Goal: Task Accomplishment & Management: Manage account settings

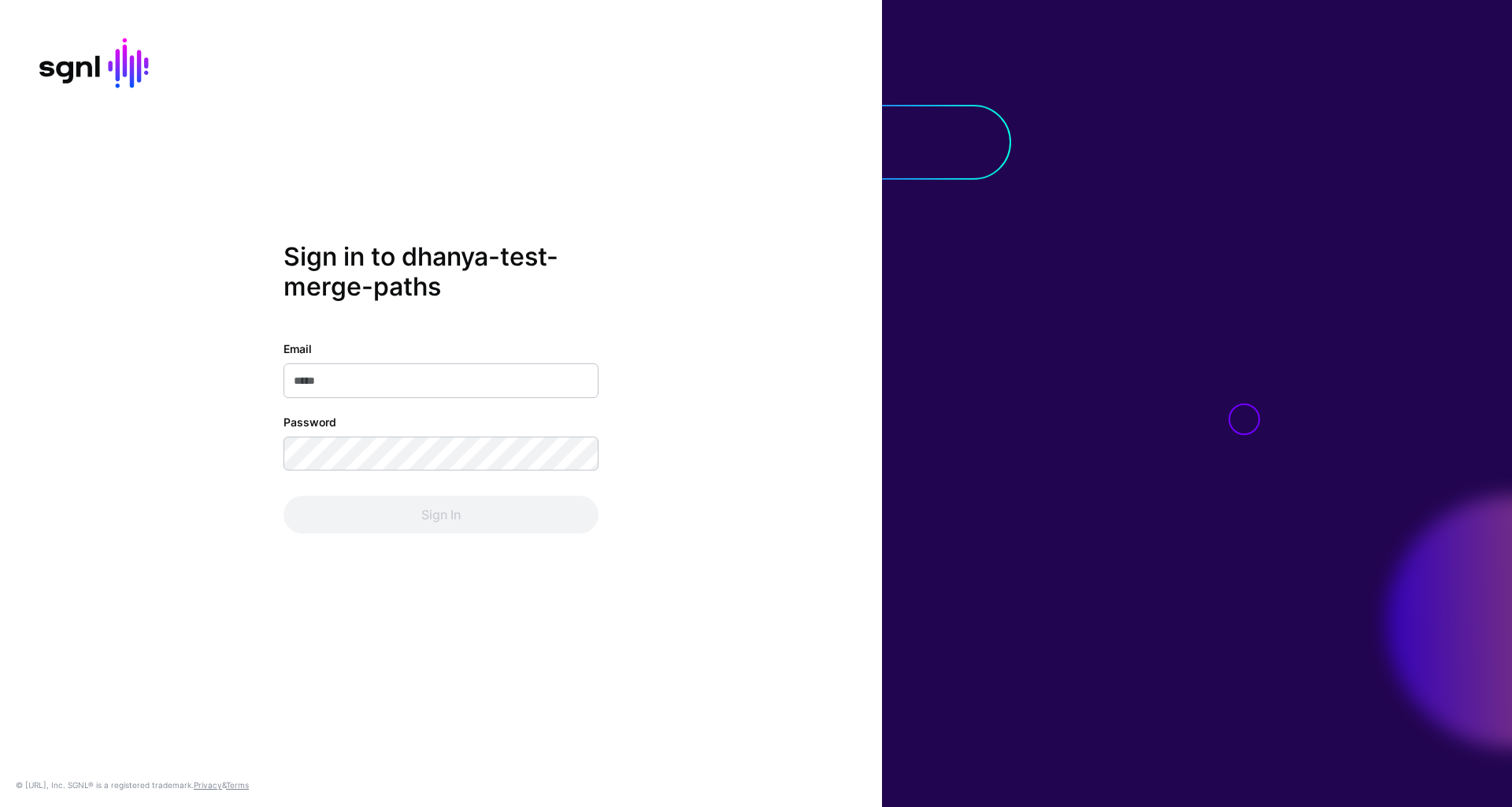
click at [495, 374] on input "Email" at bounding box center [441, 380] width 315 height 34
type input "**********"
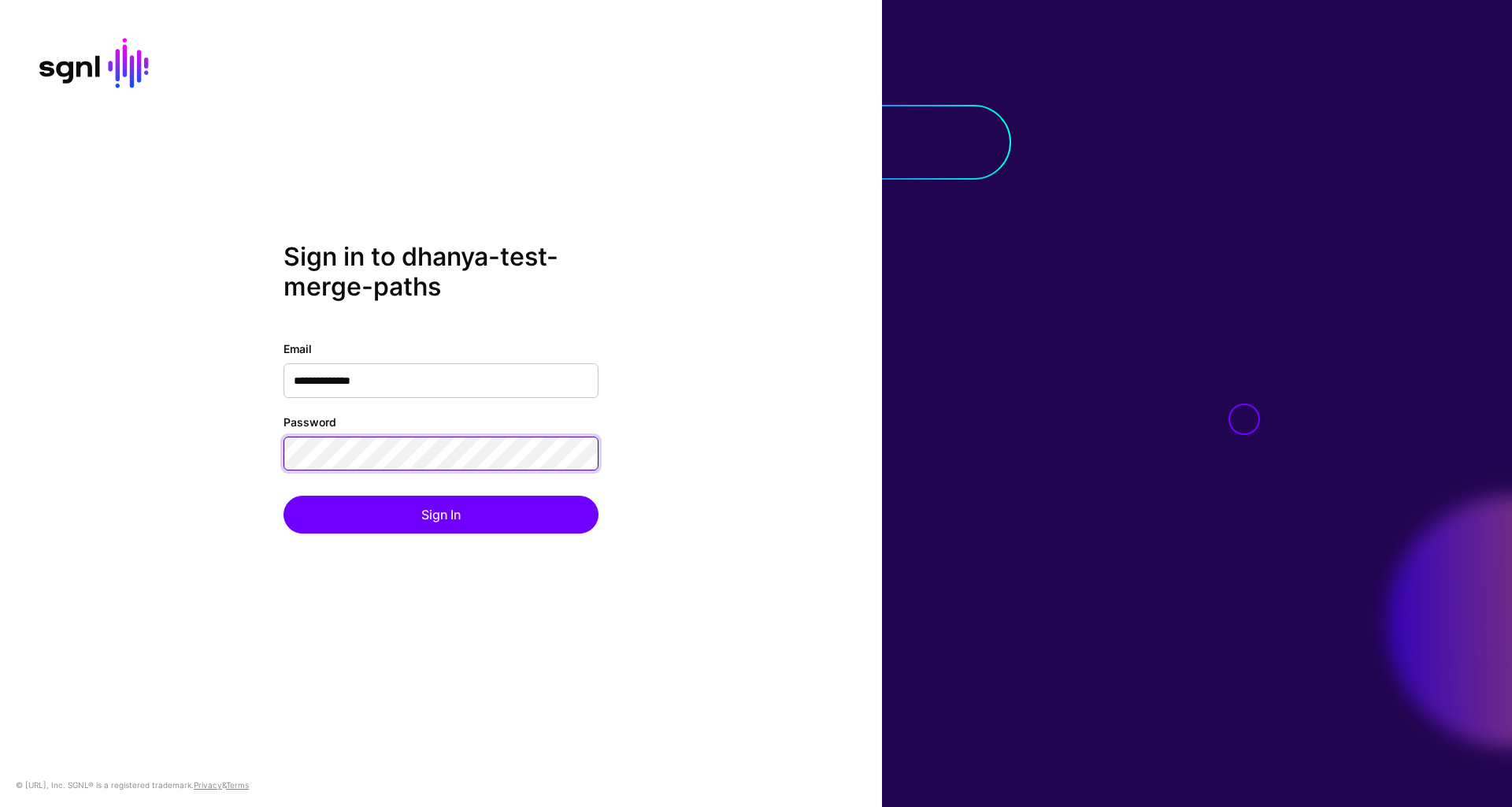
click at [246, 446] on div "**********" at bounding box center [441, 404] width 882 height 323
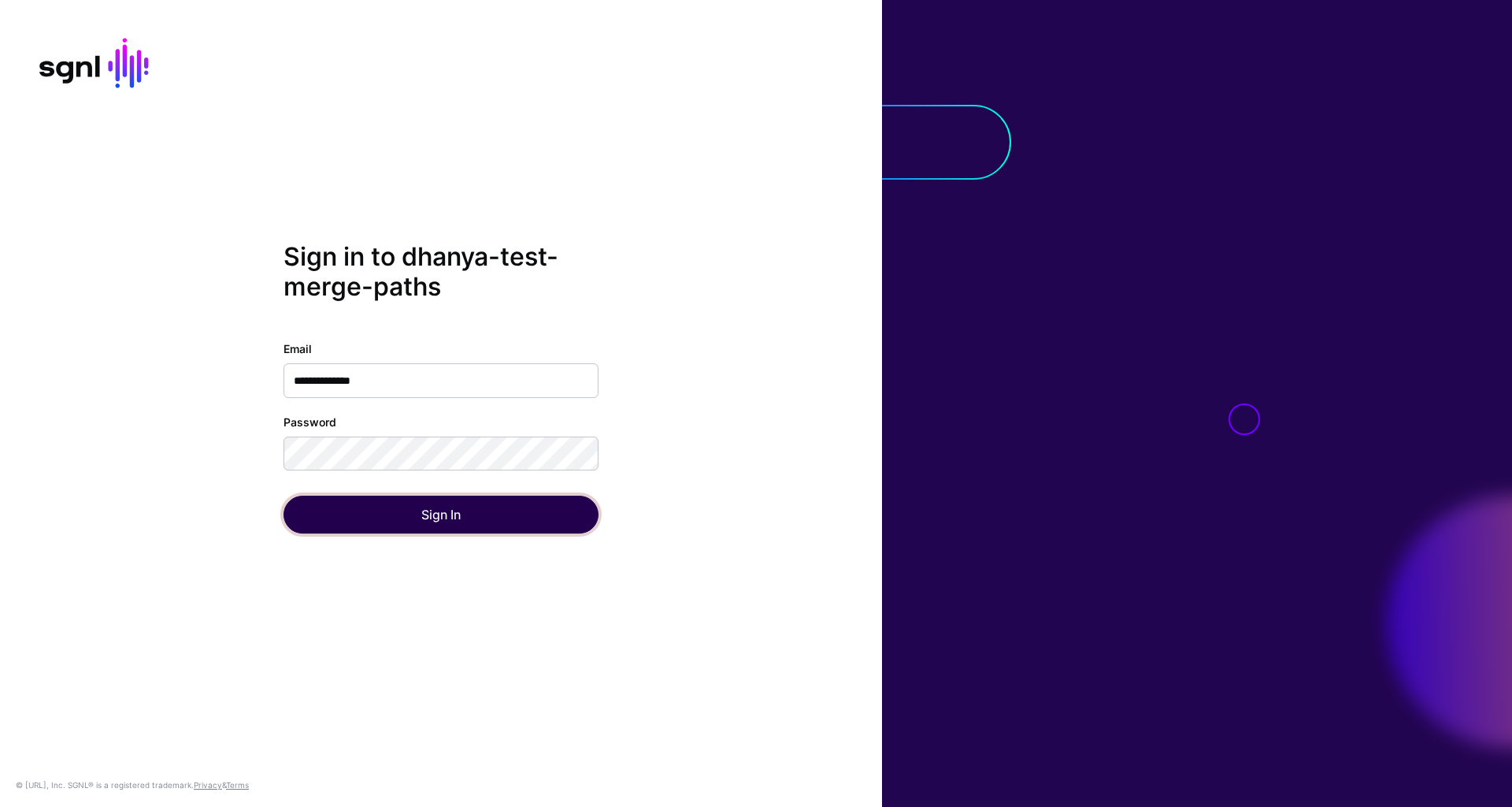
click at [340, 514] on button "Sign In" at bounding box center [441, 515] width 315 height 38
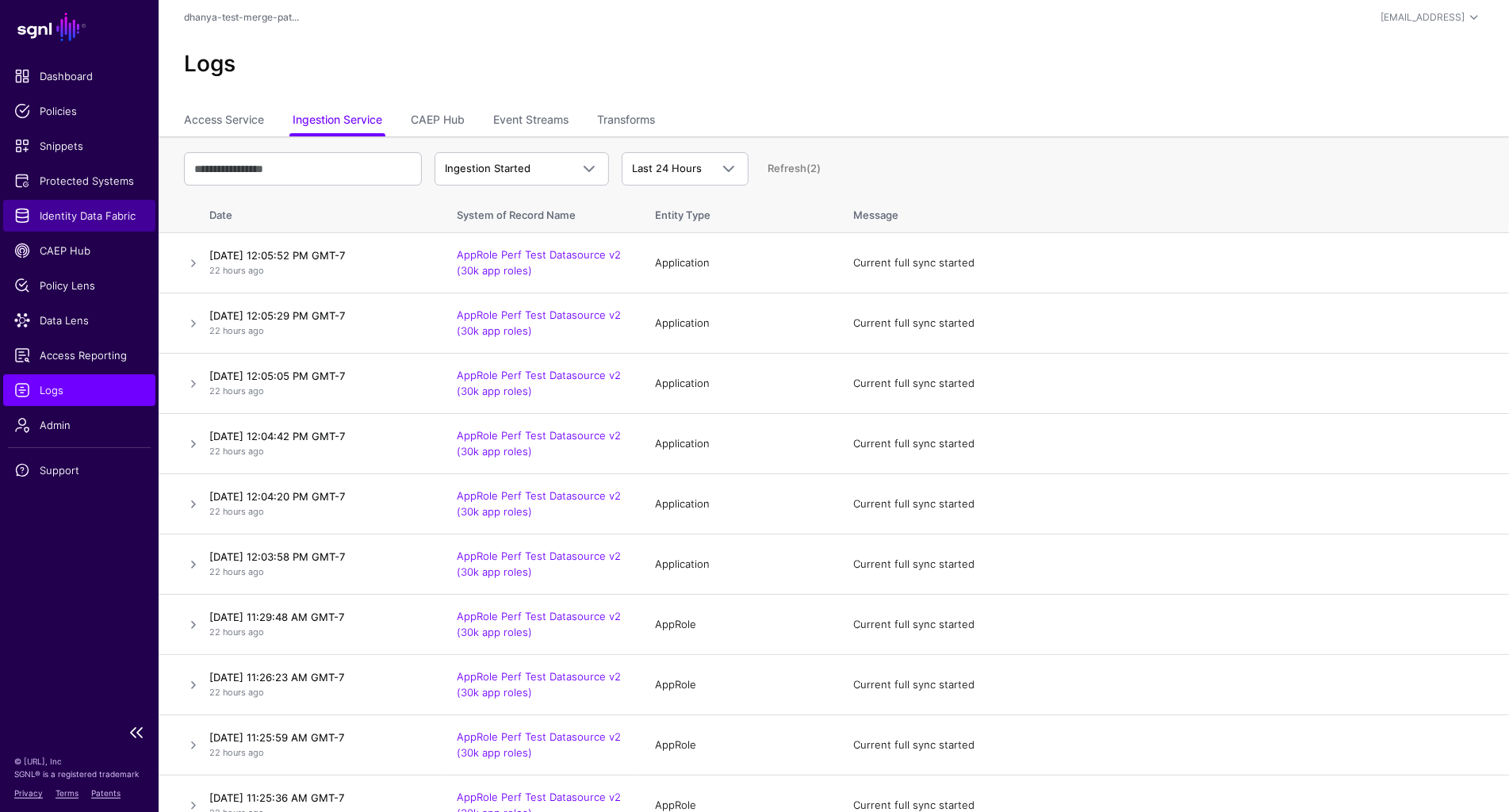
click at [88, 215] on span "Identity Data Fabric" at bounding box center [79, 215] width 130 height 16
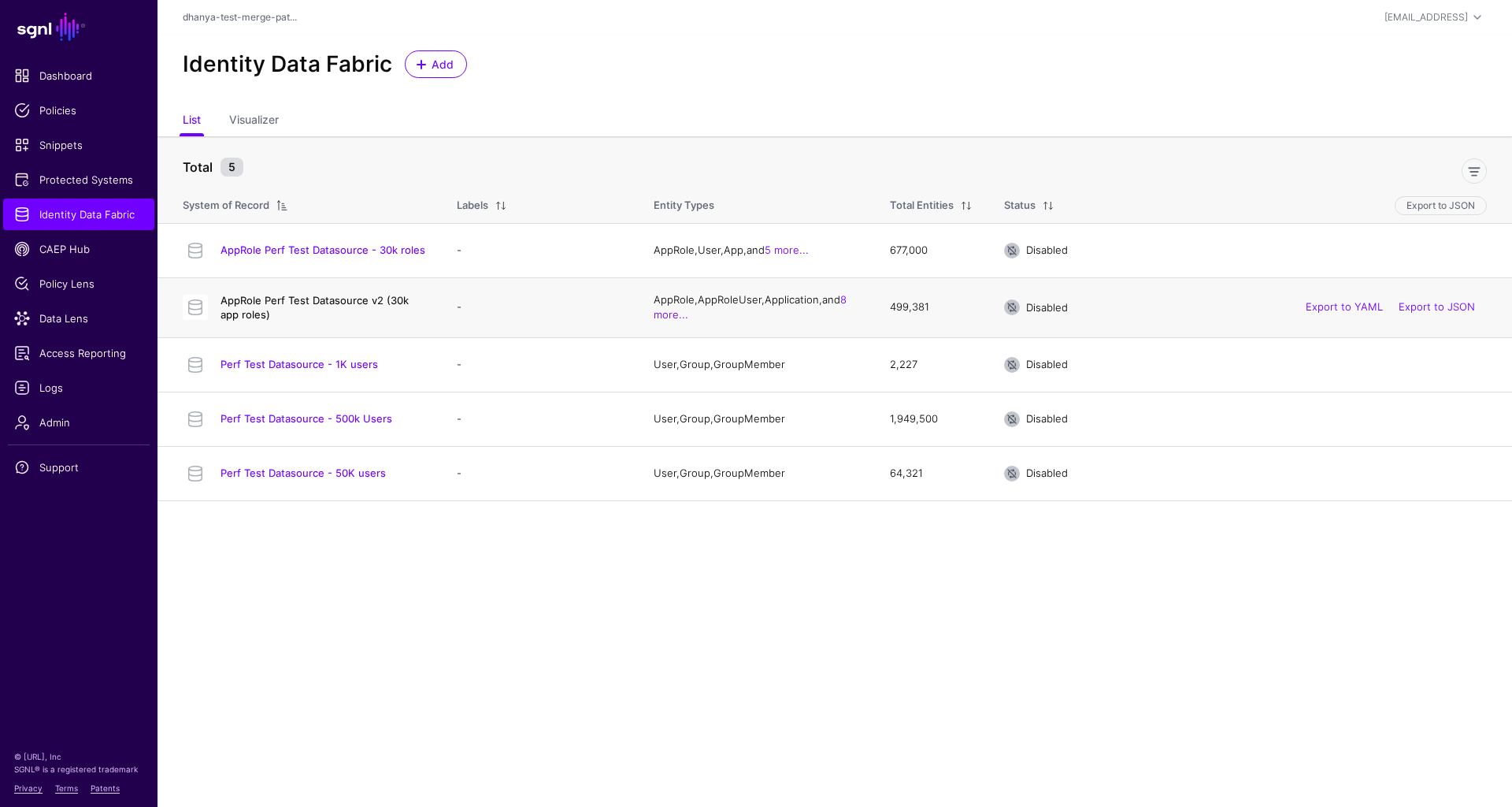
click at [370, 301] on link "AppRole Perf Test Datasource v2 (30k app roles)" at bounding box center [314, 307] width 188 height 26
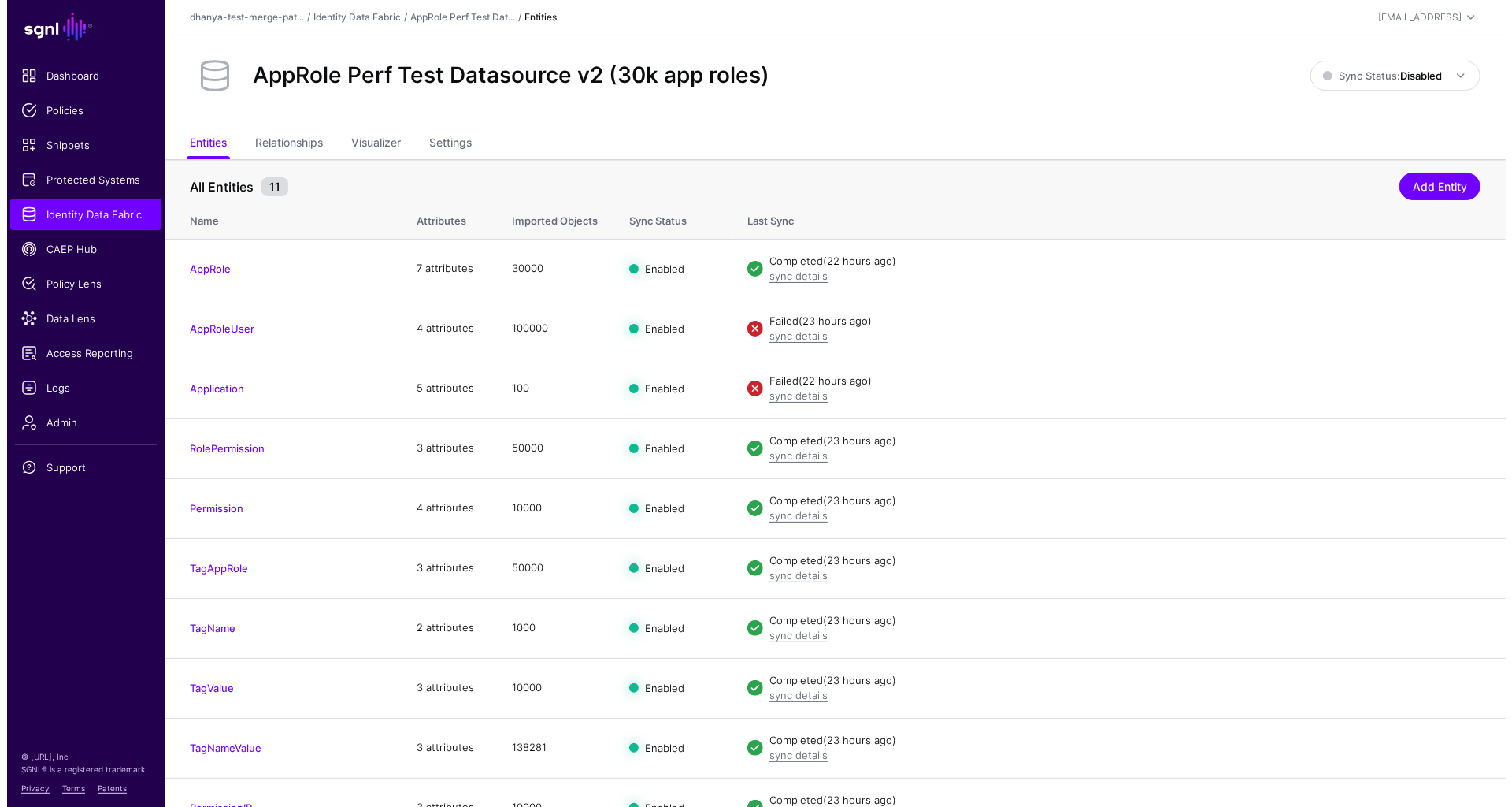
scroll to position [85, 0]
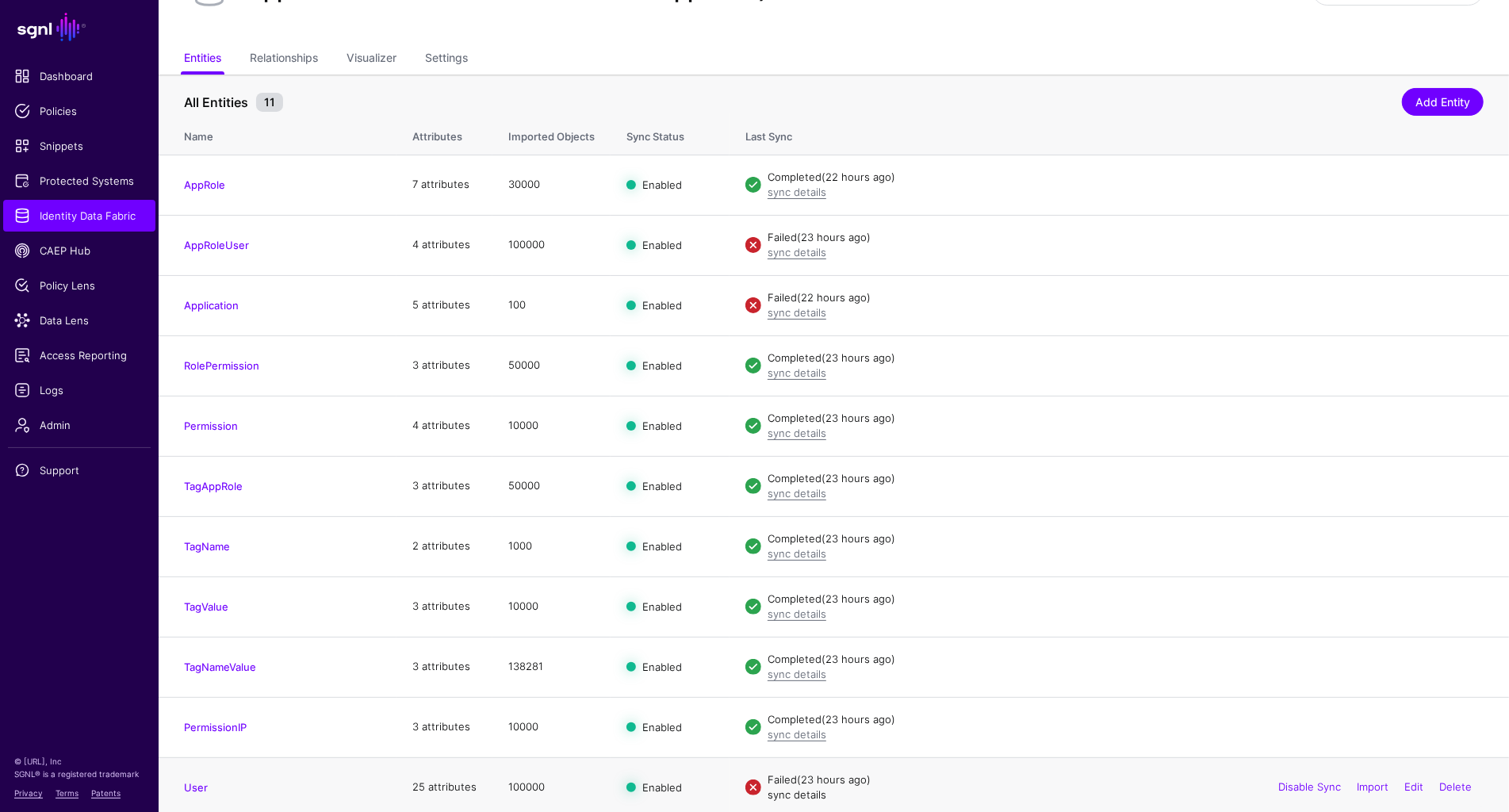
click at [793, 790] on link "sync details" at bounding box center [797, 794] width 59 height 12
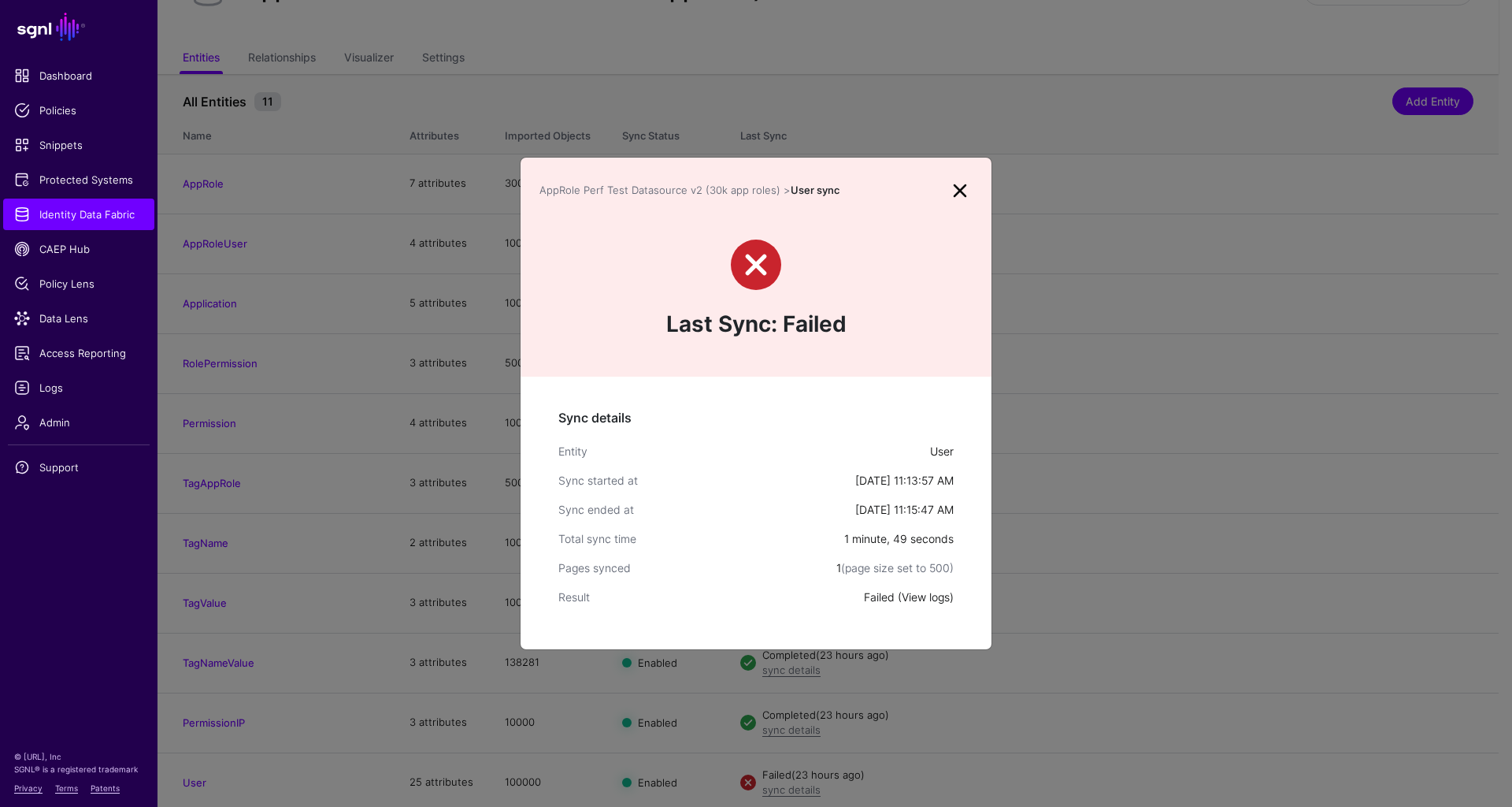
click at [919, 593] on link "View logs" at bounding box center [926, 596] width 48 height 13
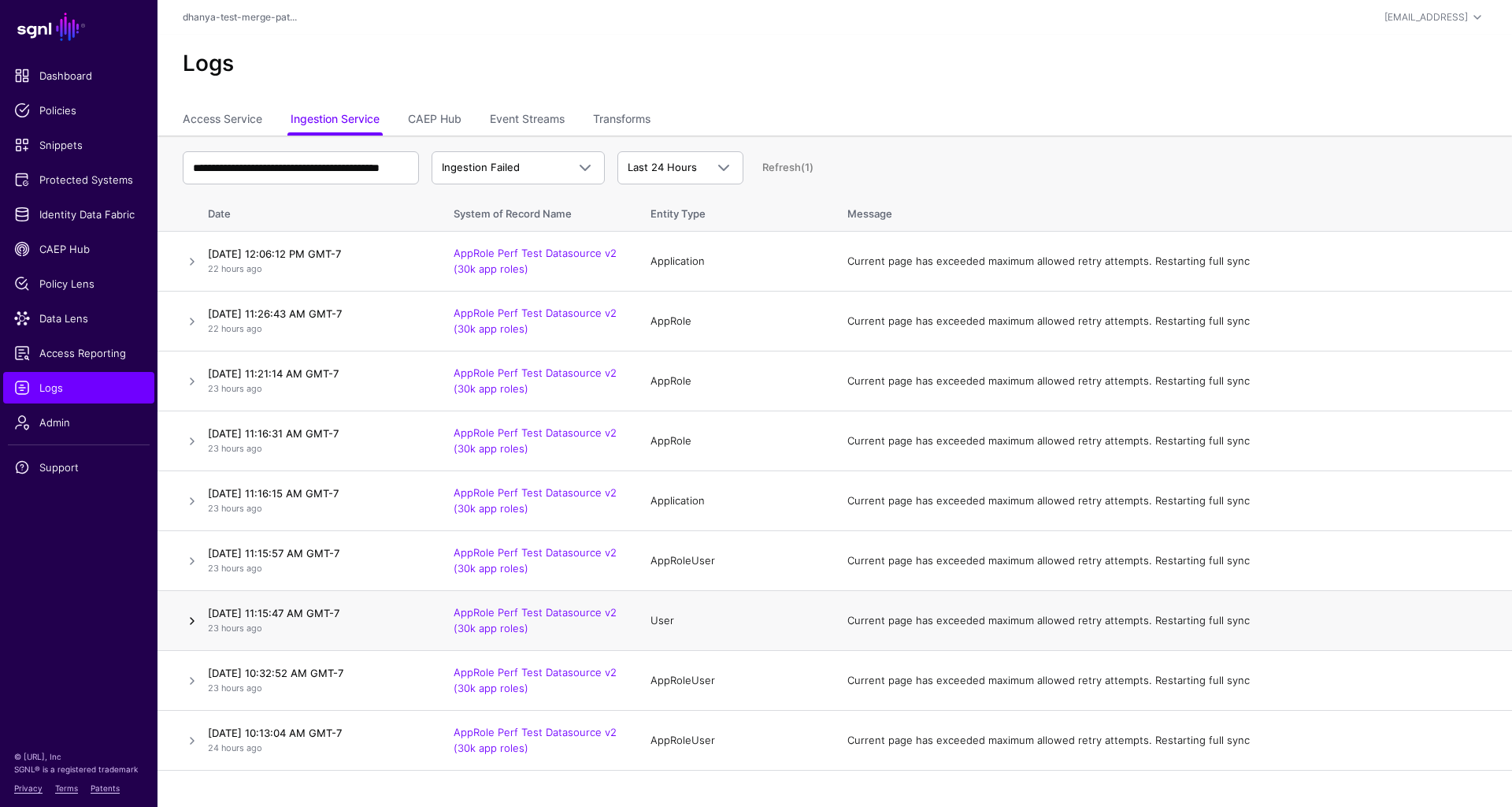
click at [192, 618] on link at bounding box center [192, 620] width 18 height 19
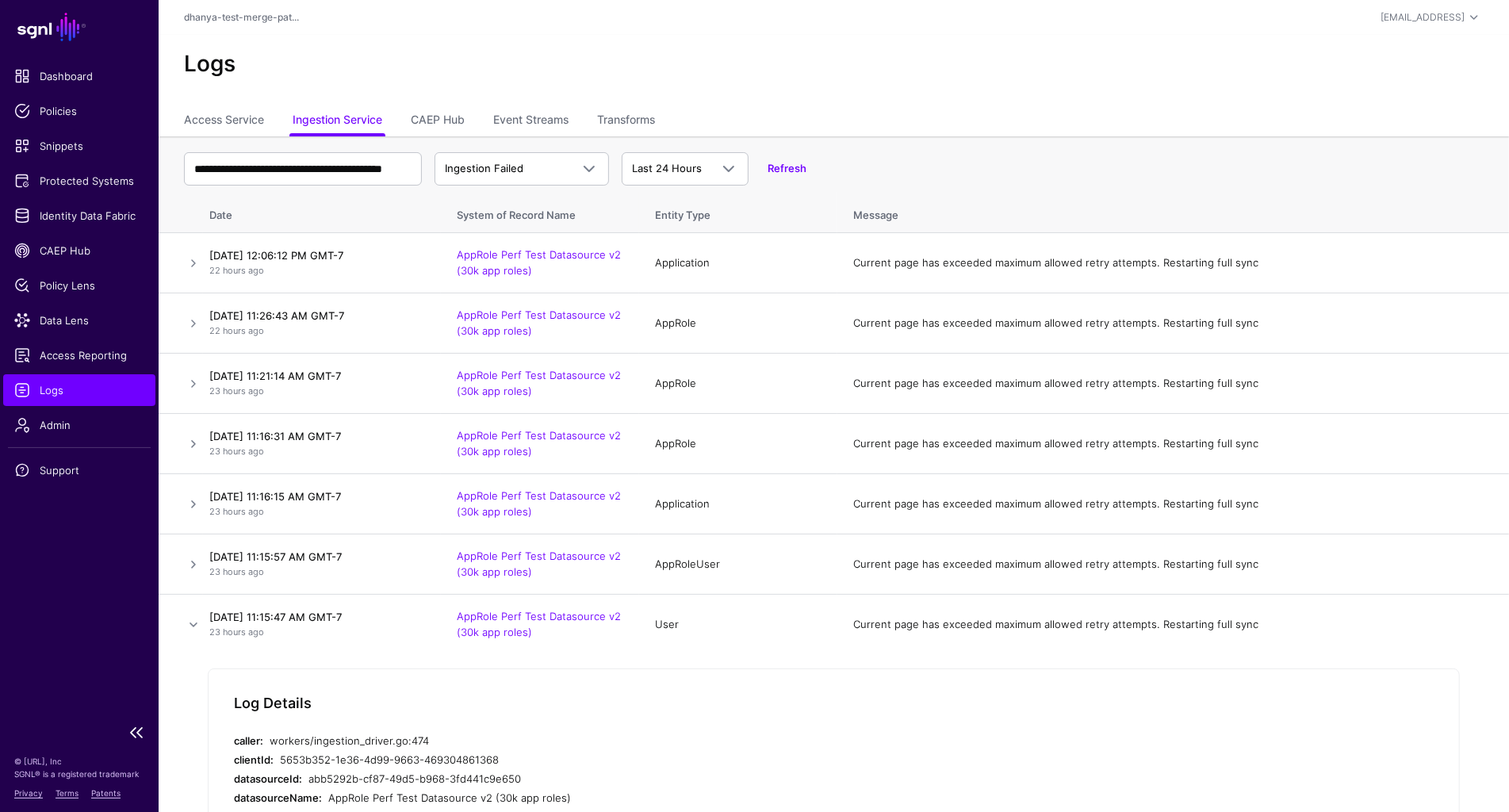
click at [119, 390] on span "Logs" at bounding box center [79, 390] width 130 height 16
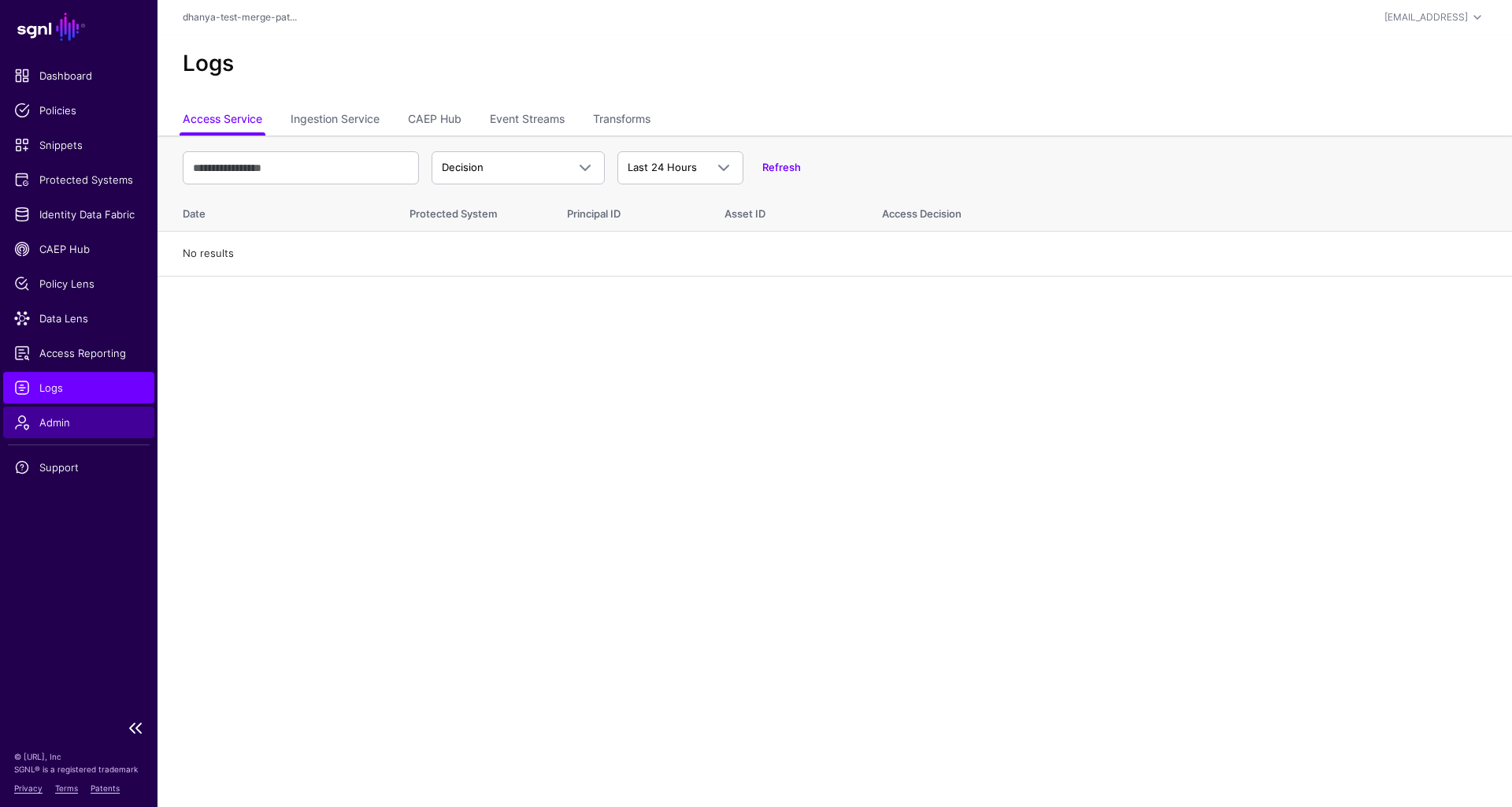
click at [82, 423] on span "Admin" at bounding box center [78, 422] width 129 height 16
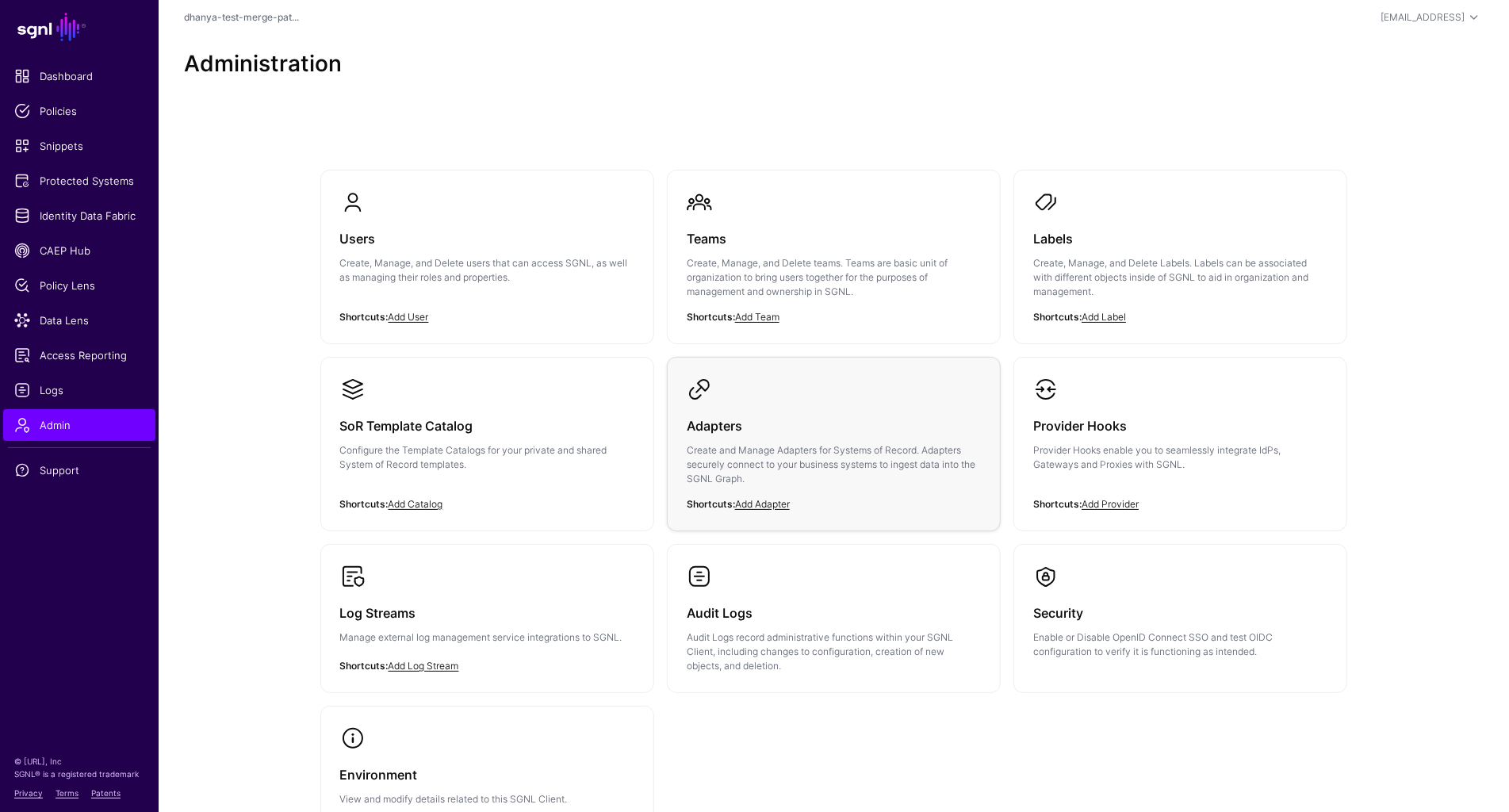
click at [771, 410] on div "Adapters Create and Manage Adapters for Systems of Record. Adapters securely co…" at bounding box center [834, 456] width 294 height 109
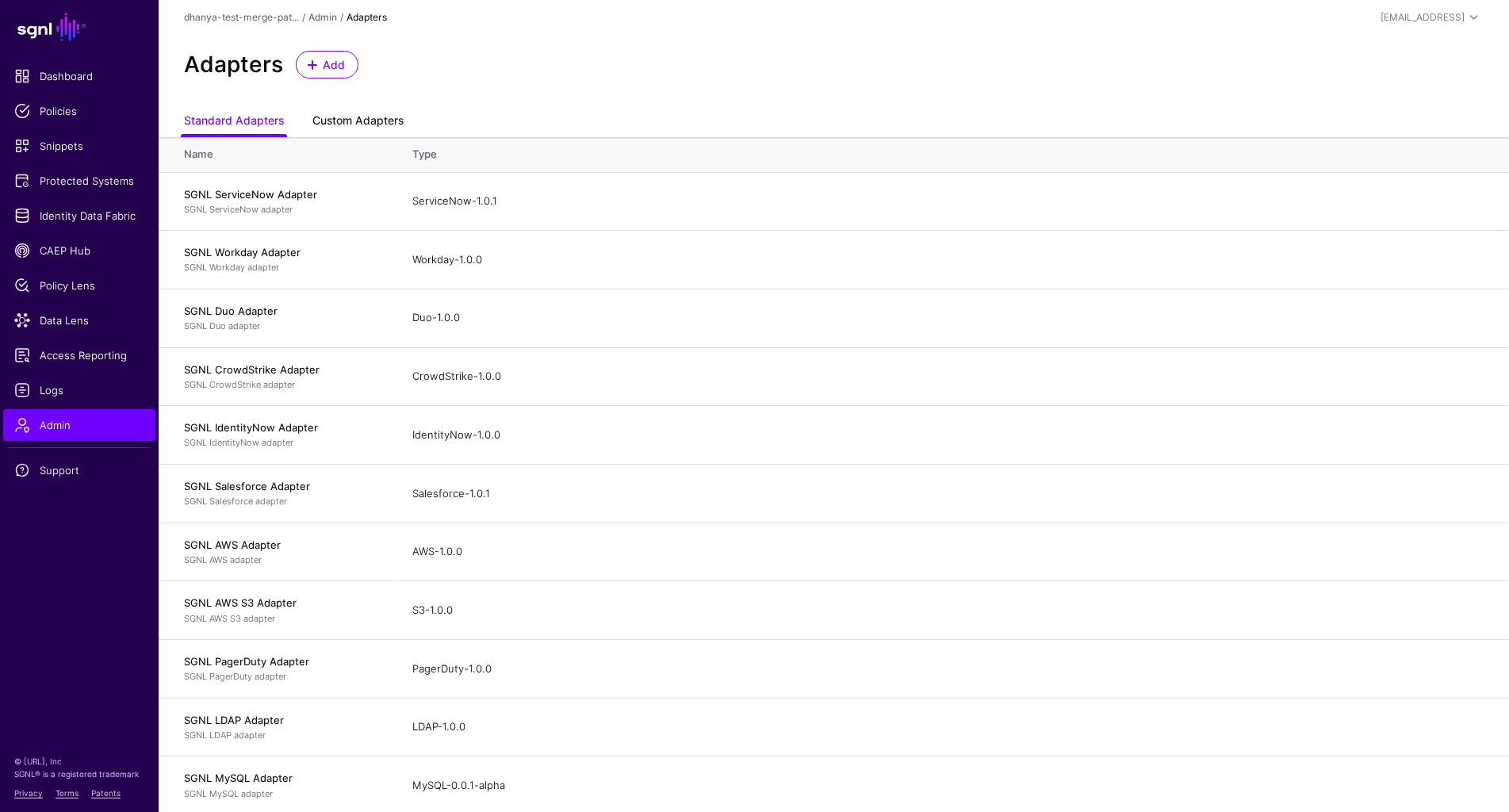
click at [386, 117] on link "Custom Adapters" at bounding box center [357, 122] width 91 height 30
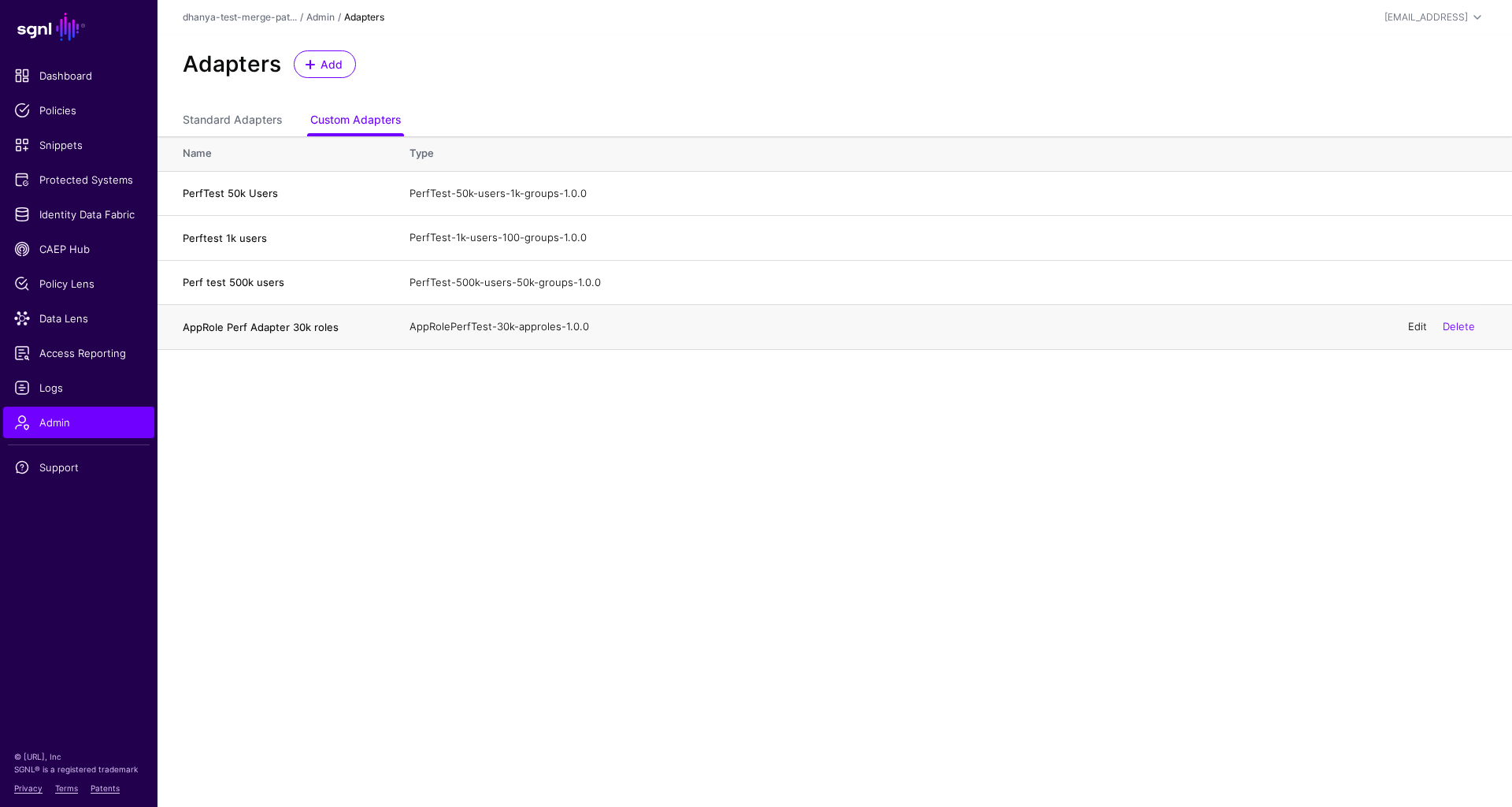
click at [1420, 327] on link "Edit" at bounding box center [1417, 326] width 18 height 12
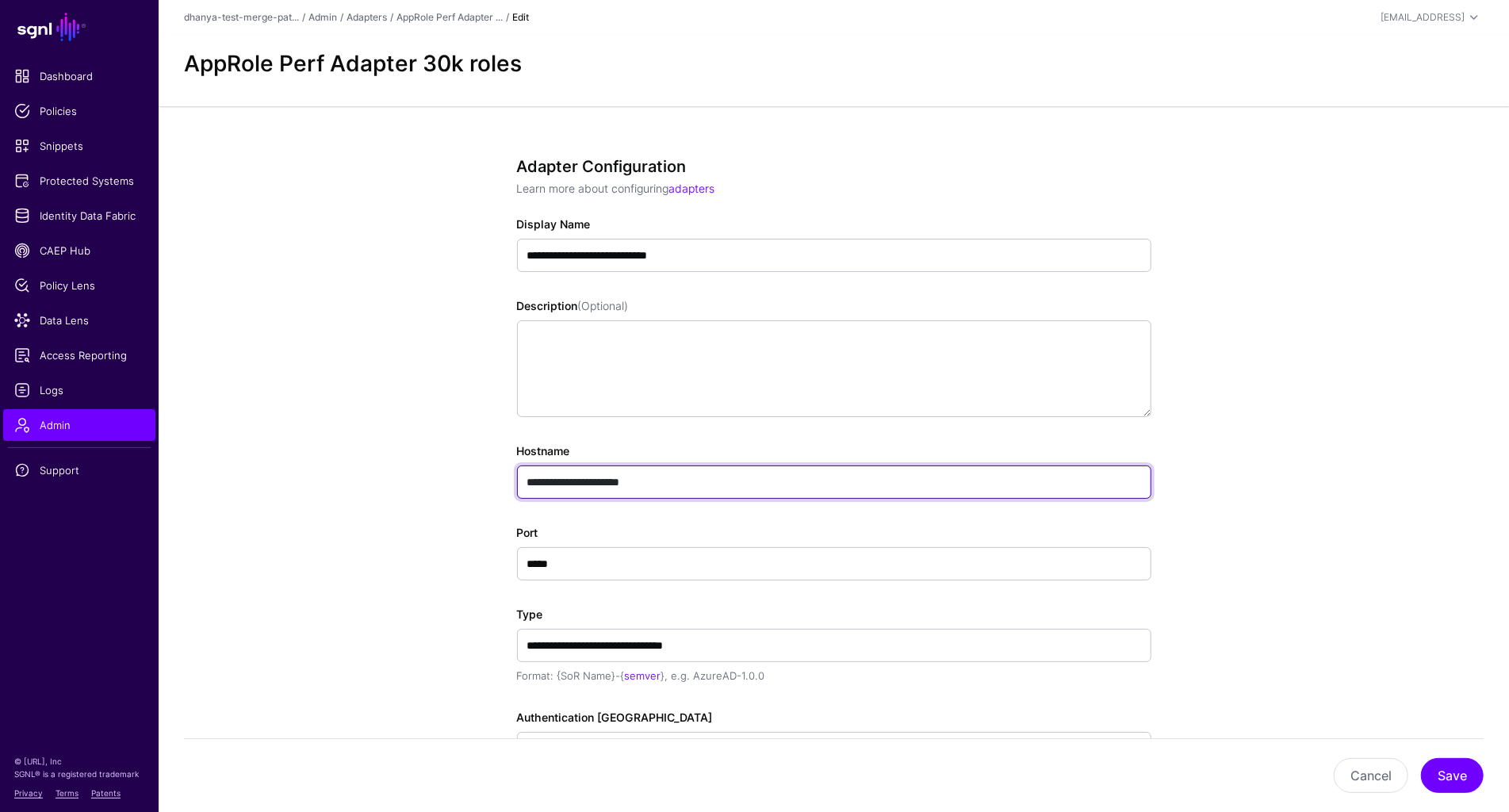
drag, startPoint x: 672, startPoint y: 479, endPoint x: 482, endPoint y: 477, distance: 190.0
click at [482, 477] on div "**********" at bounding box center [834, 629] width 736 height 1047
paste input "******"
click at [661, 477] on input "**********" at bounding box center [834, 482] width 635 height 34
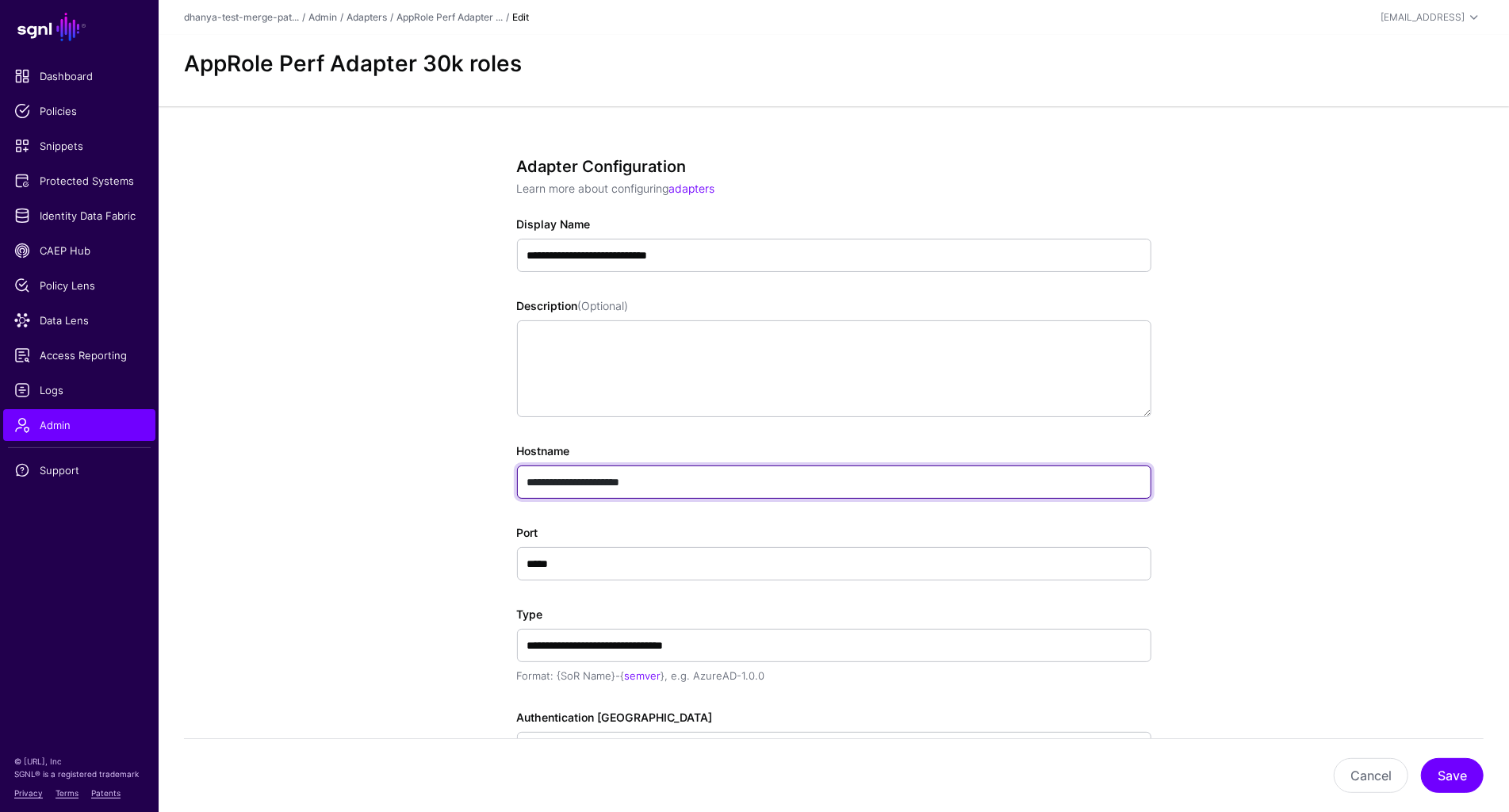
type input "**********"
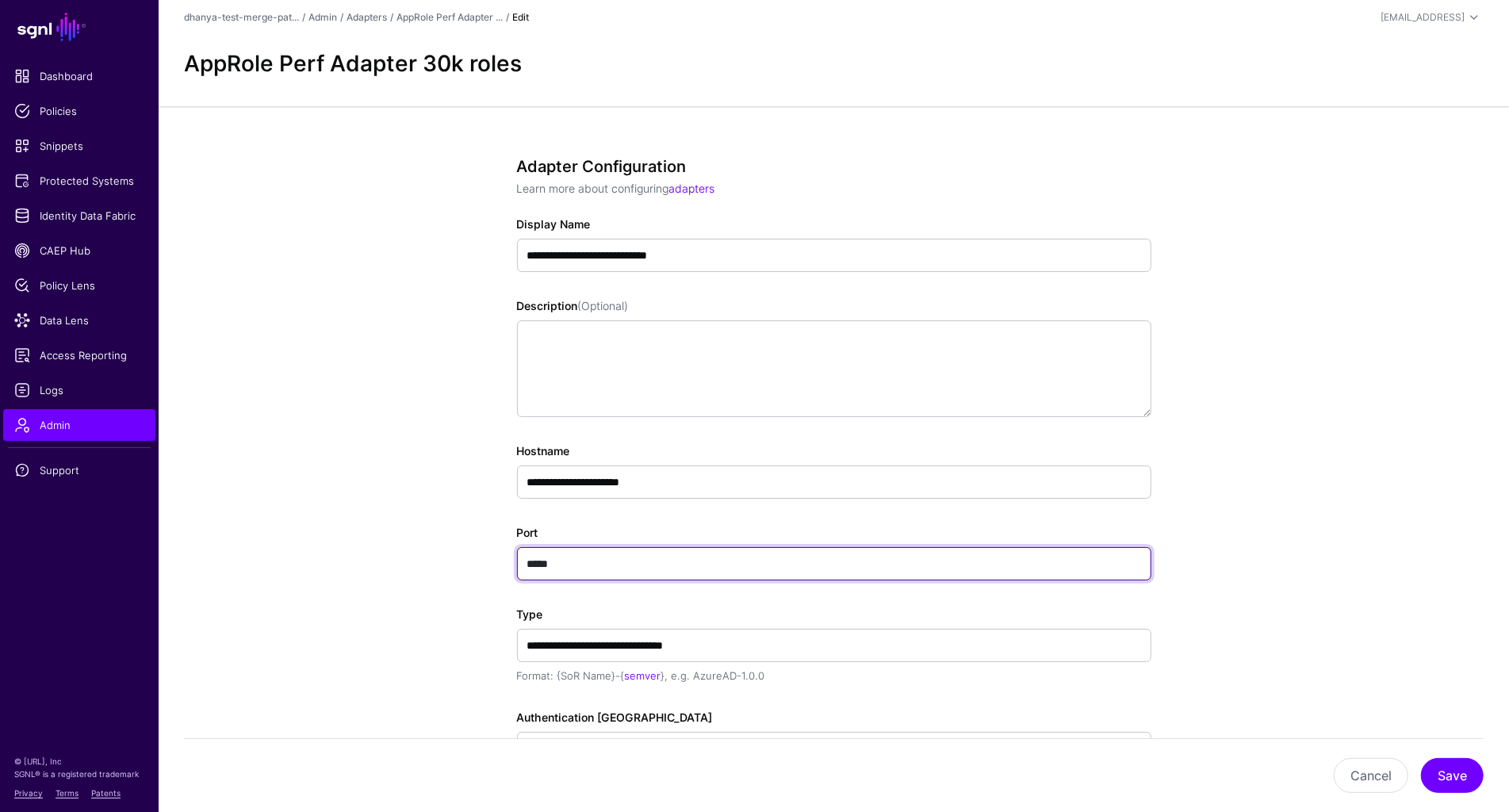
click at [539, 558] on input "*****" at bounding box center [834, 564] width 635 height 34
paste input "text"
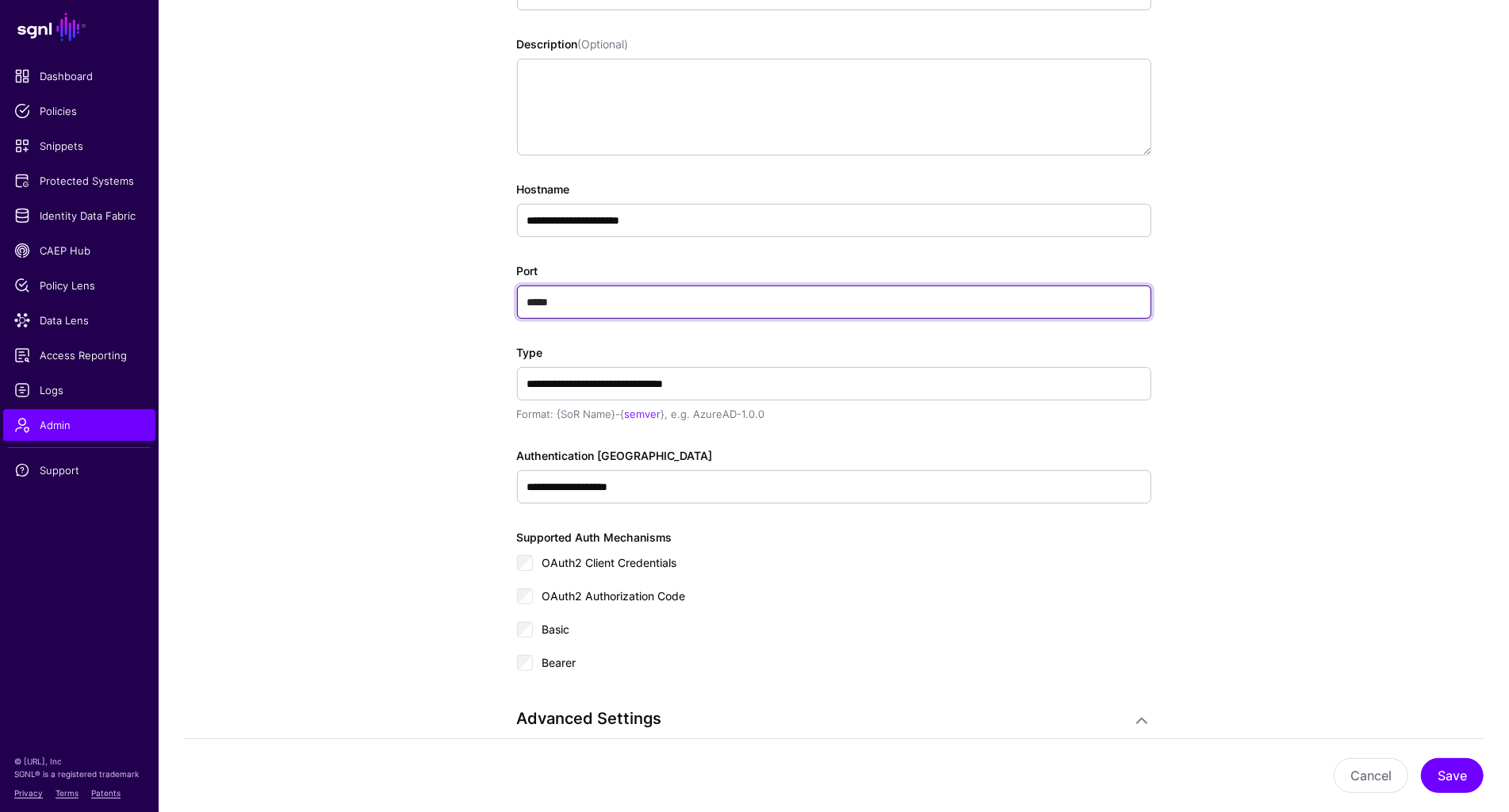
scroll to position [279, 0]
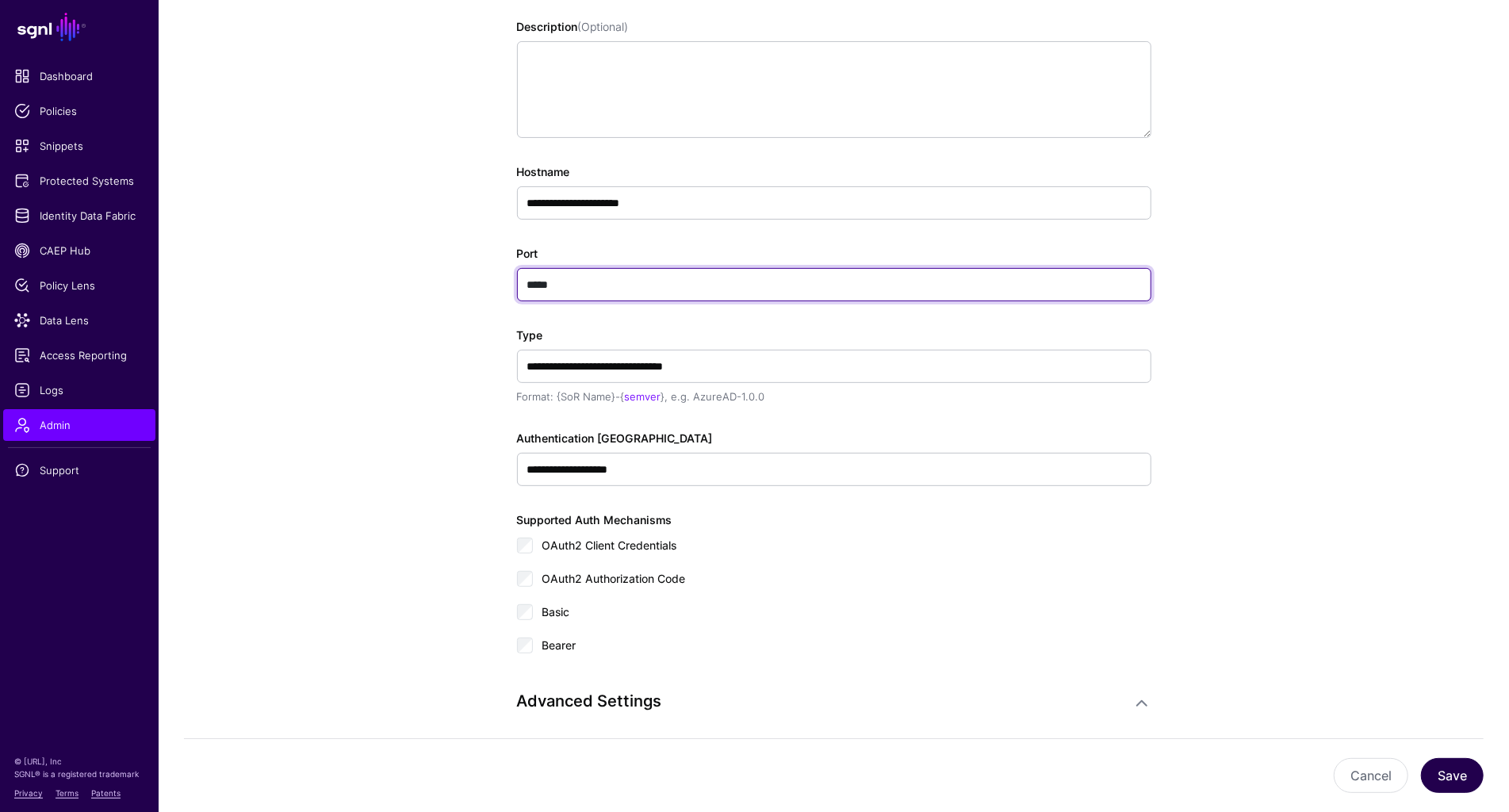
type input "*****"
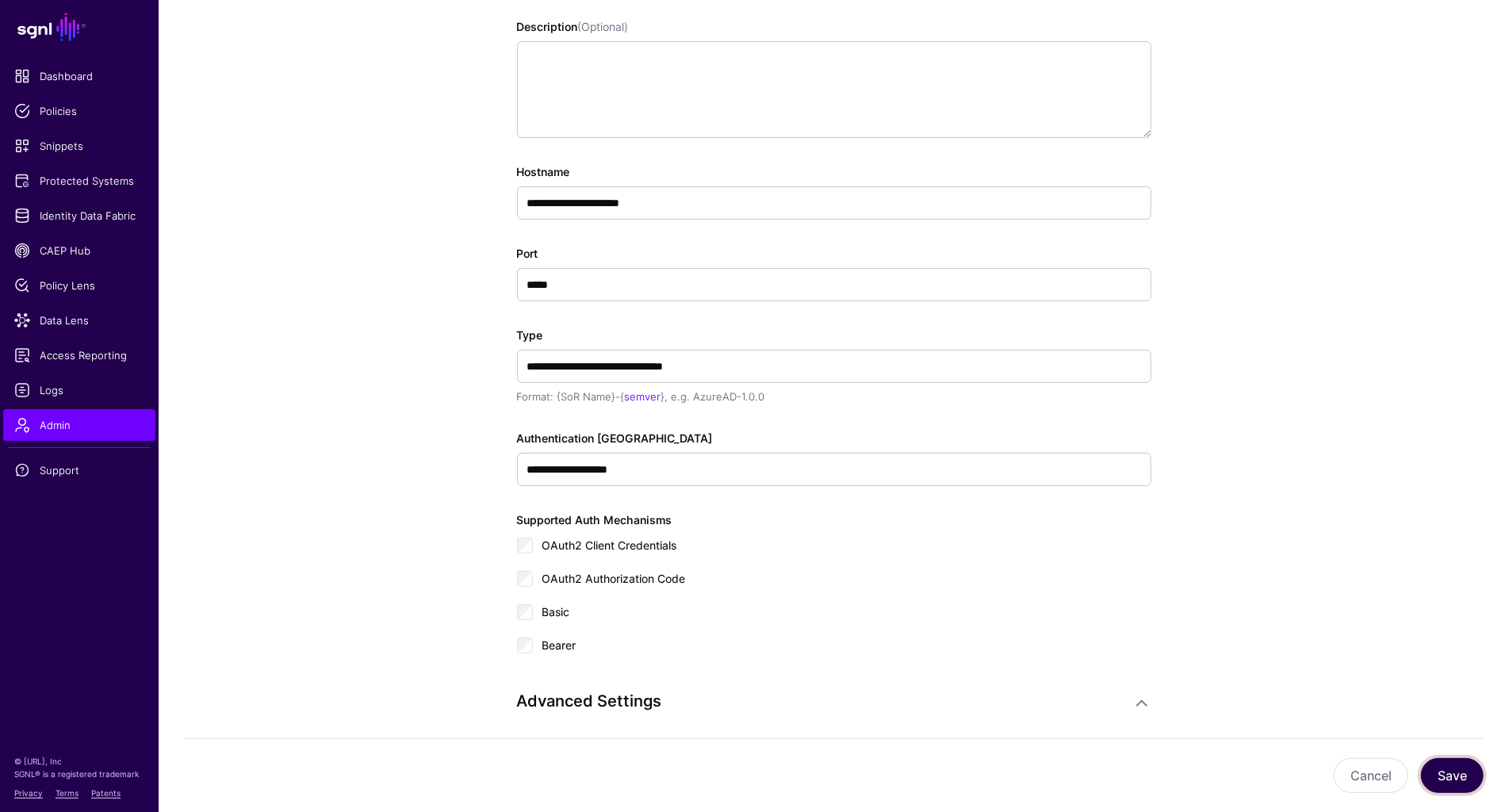
click at [1451, 775] on button "Save" at bounding box center [1452, 775] width 63 height 35
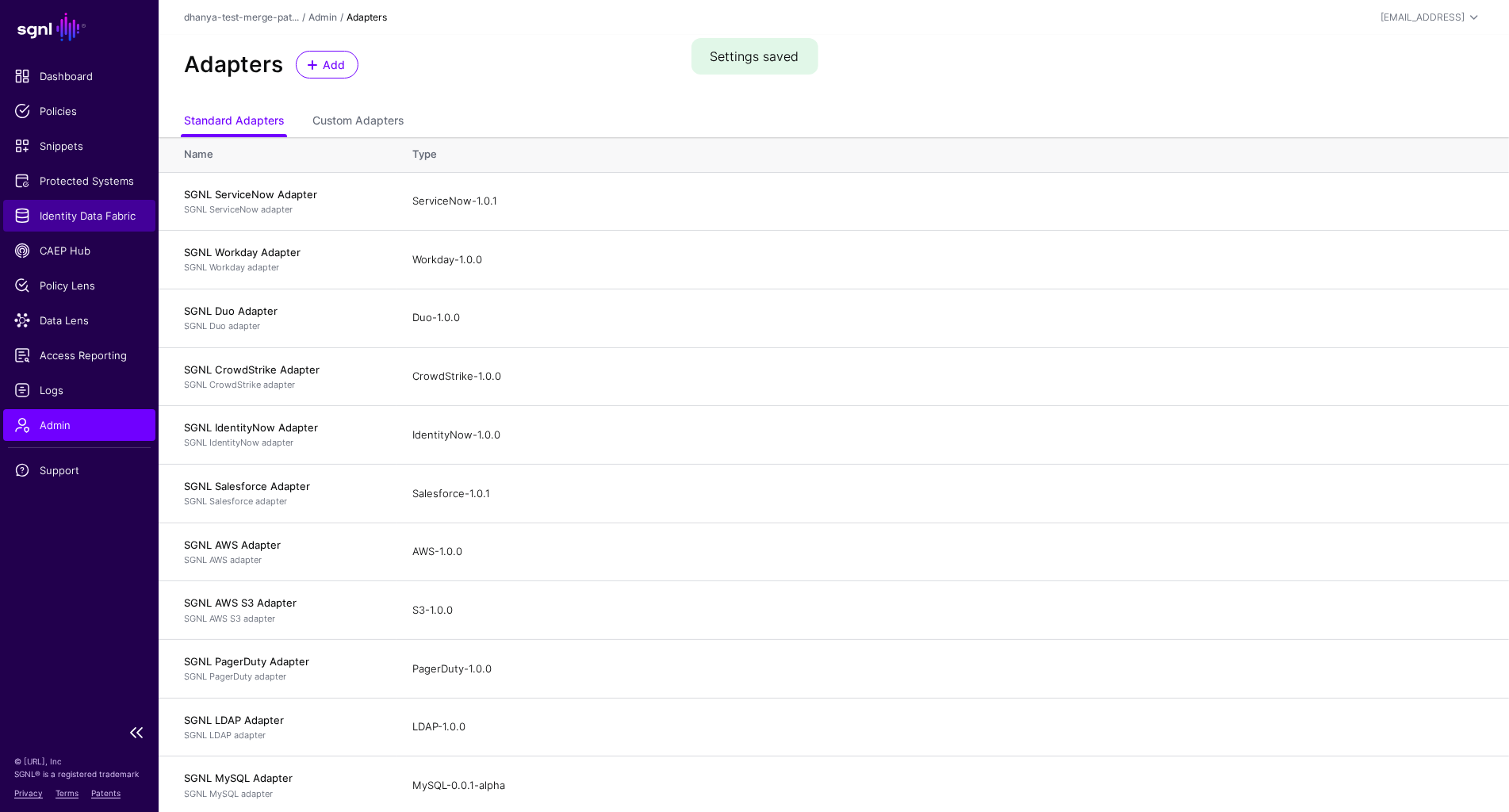
click at [74, 221] on span "Identity Data Fabric" at bounding box center [79, 215] width 130 height 16
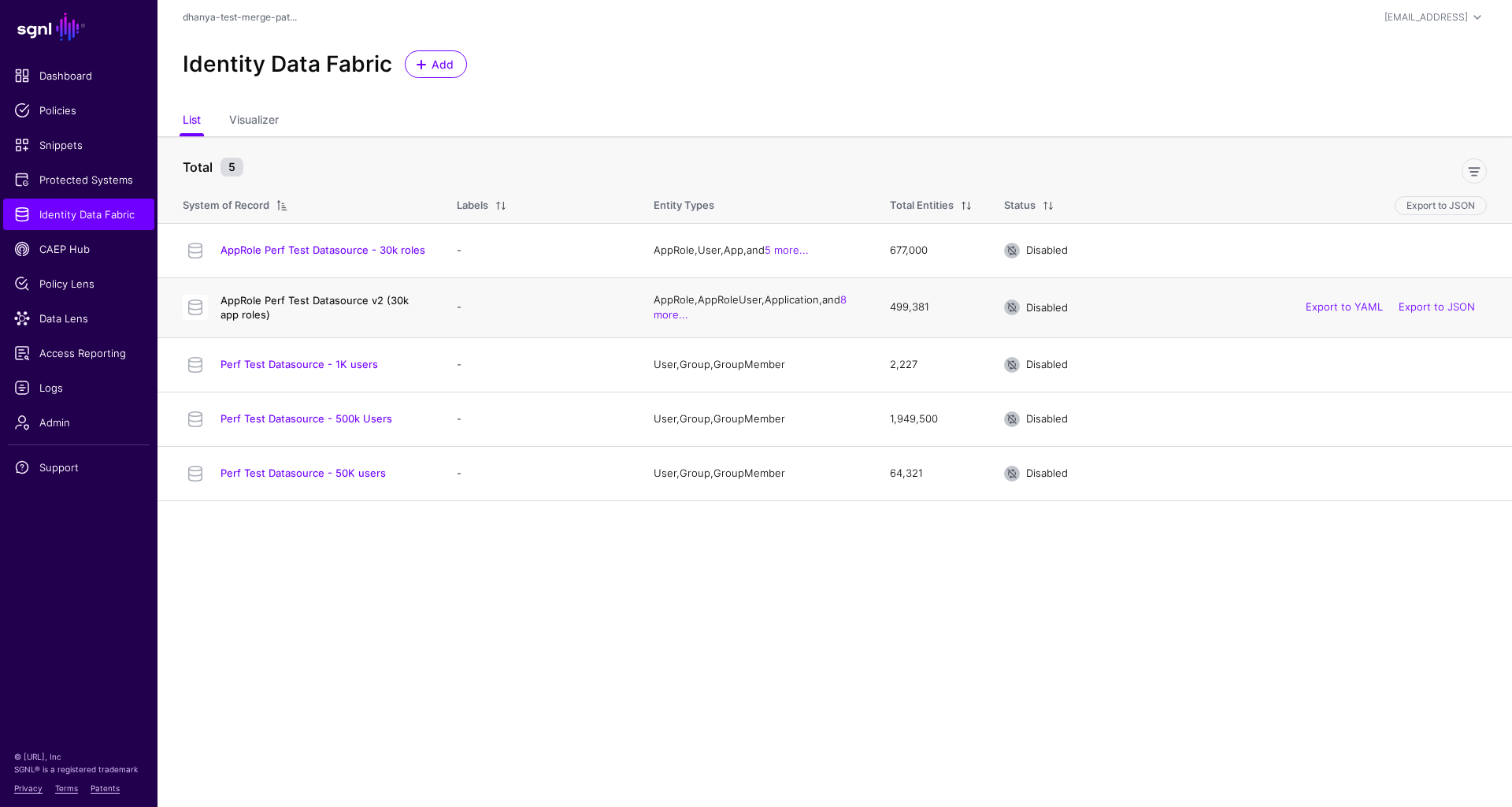
click at [395, 300] on link "AppRole Perf Test Datasource v2 (30k app roles)" at bounding box center [314, 307] width 188 height 26
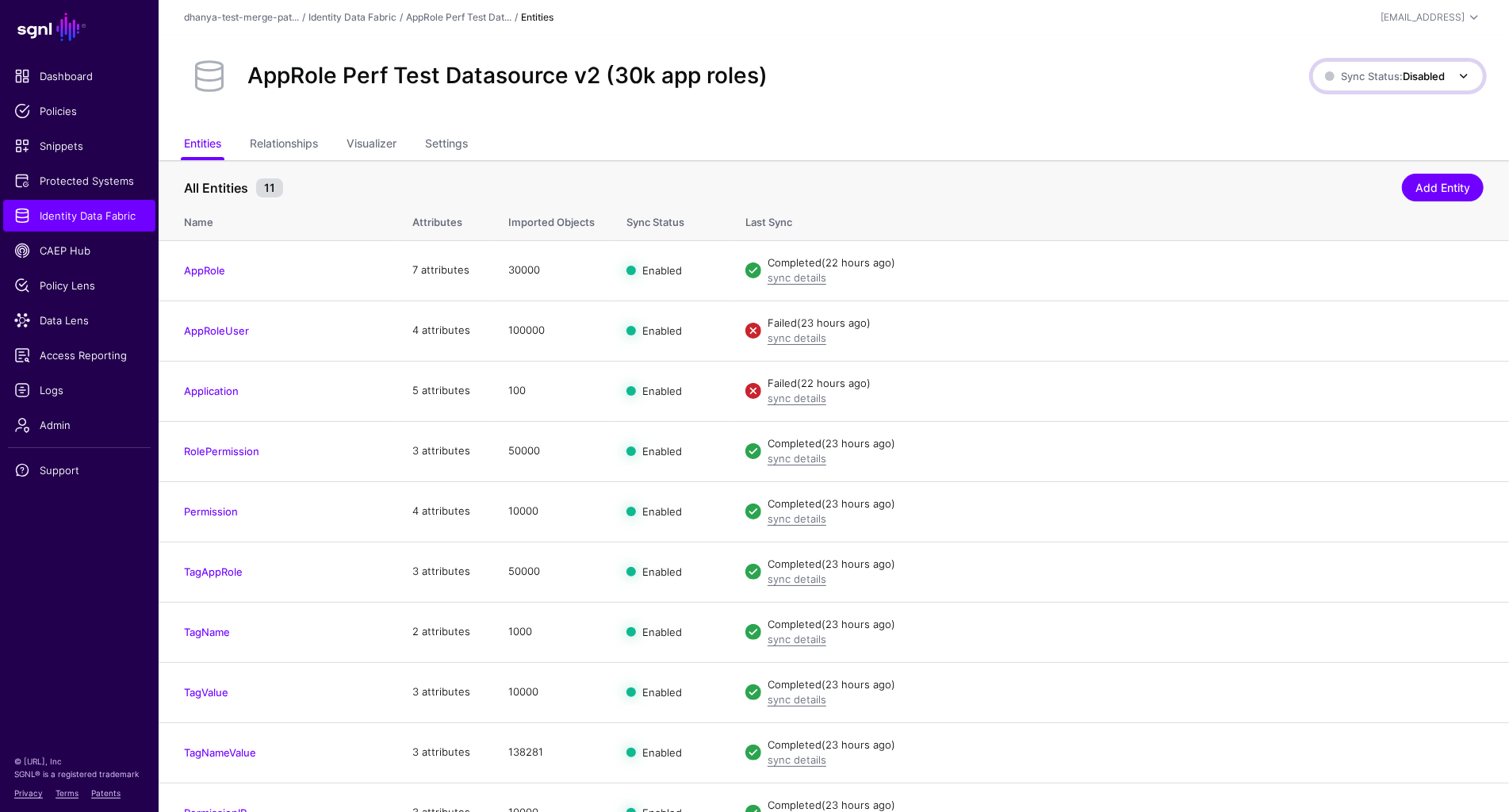
click at [1403, 74] on strong "Disabled" at bounding box center [1423, 76] width 42 height 12
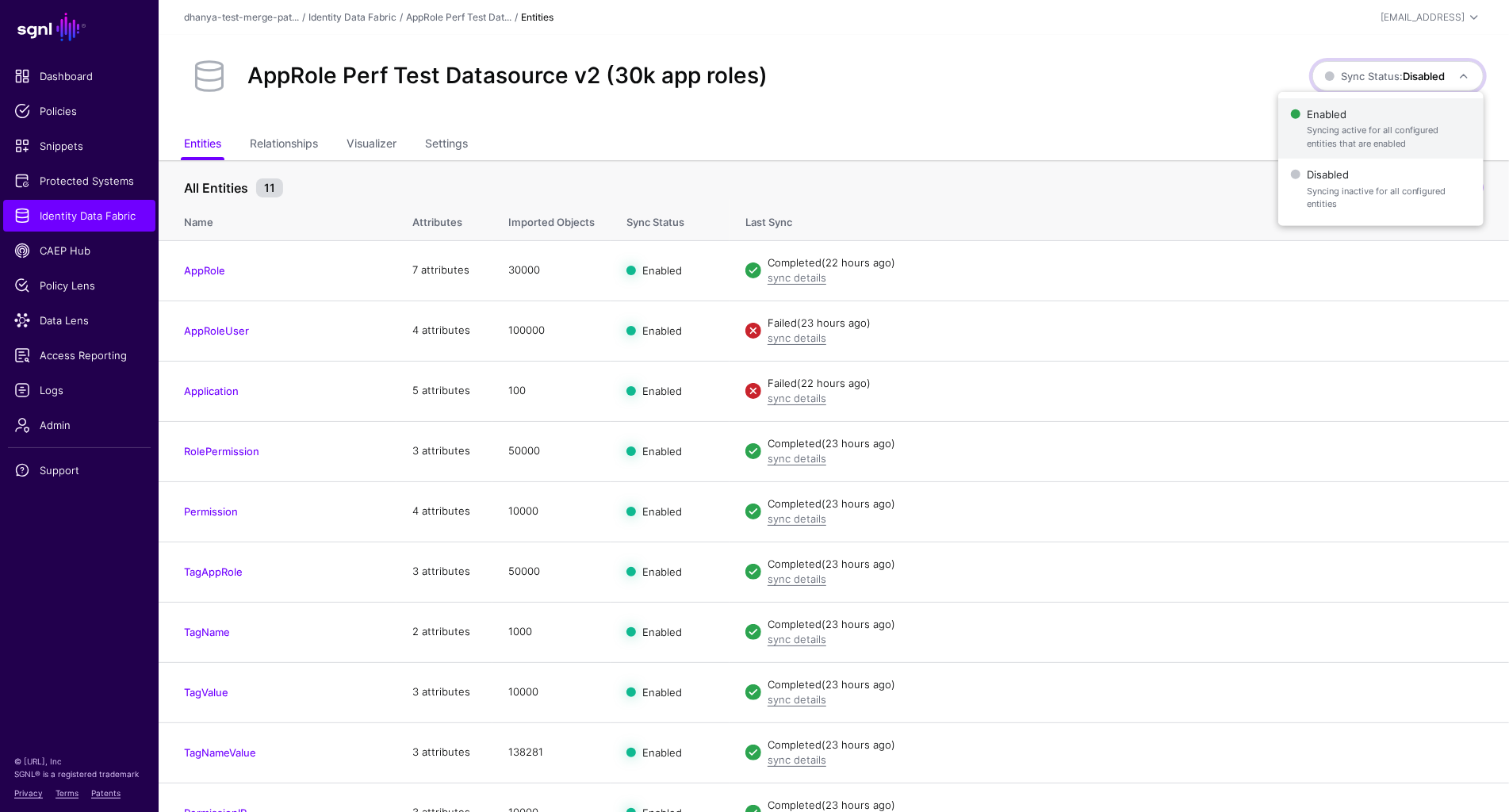
click at [1338, 124] on span "Syncing active for all configured entities that are enabled" at bounding box center [1388, 137] width 164 height 27
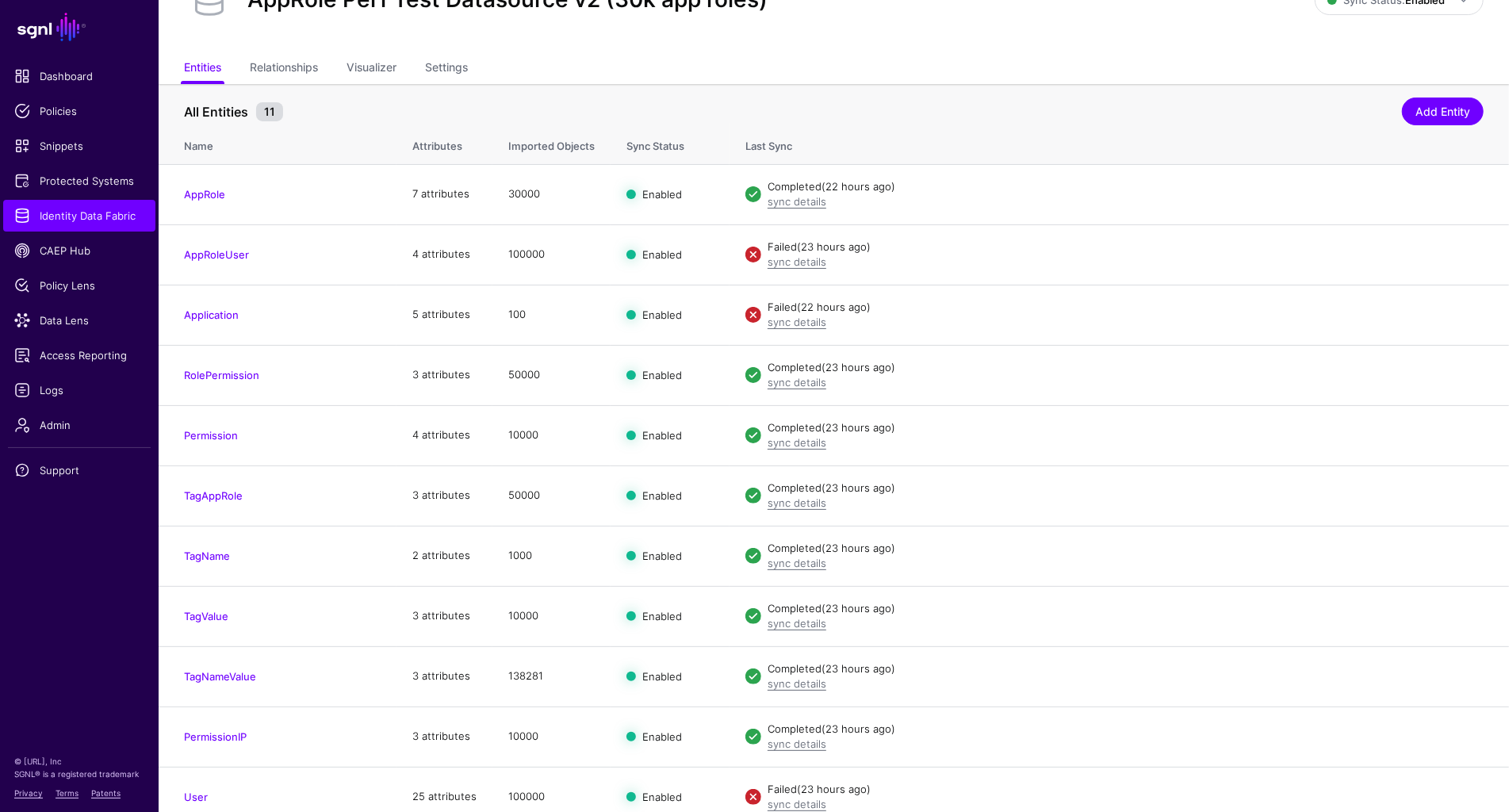
scroll to position [86, 0]
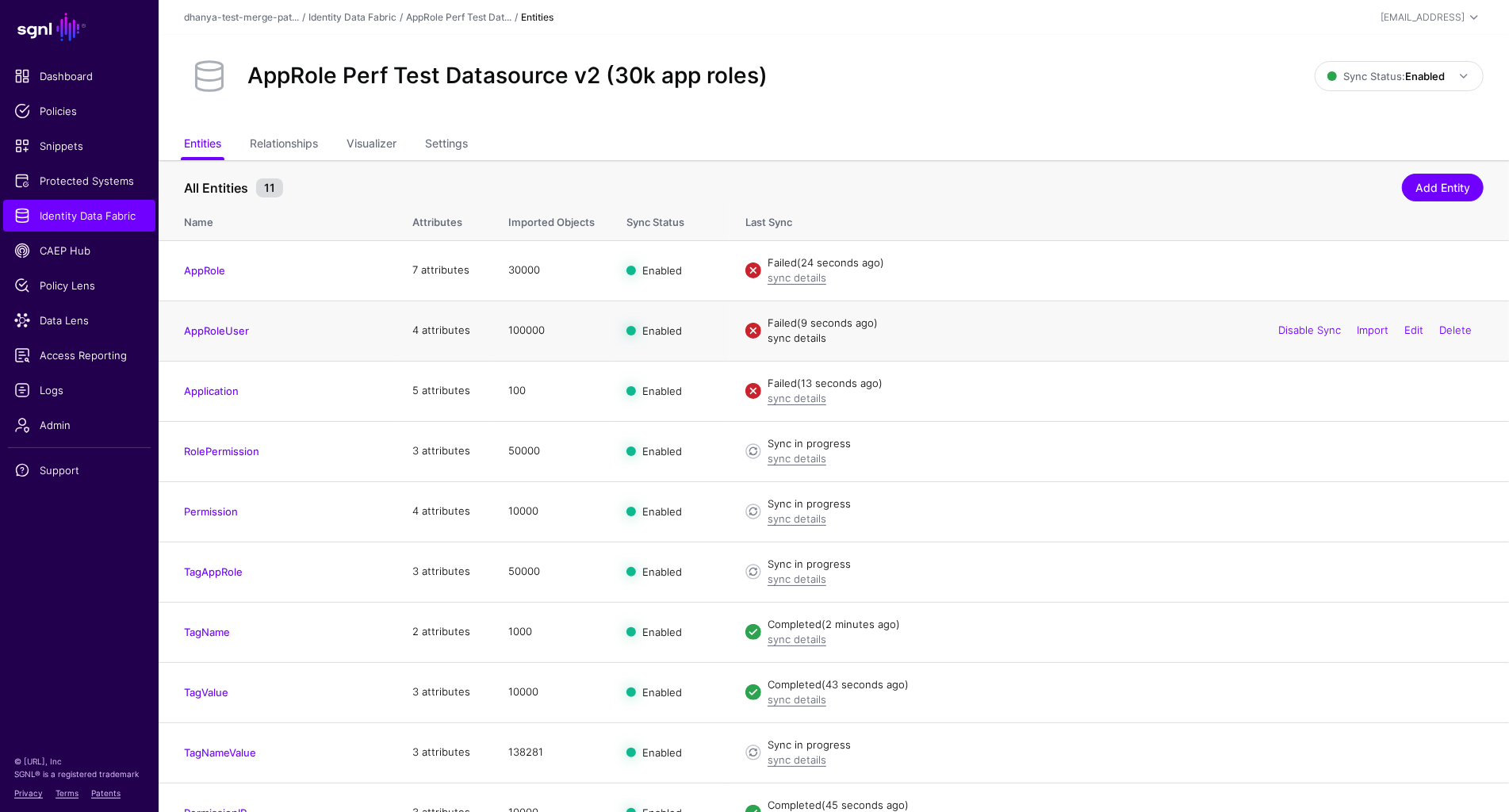
click at [809, 338] on link "sync details" at bounding box center [797, 338] width 59 height 12
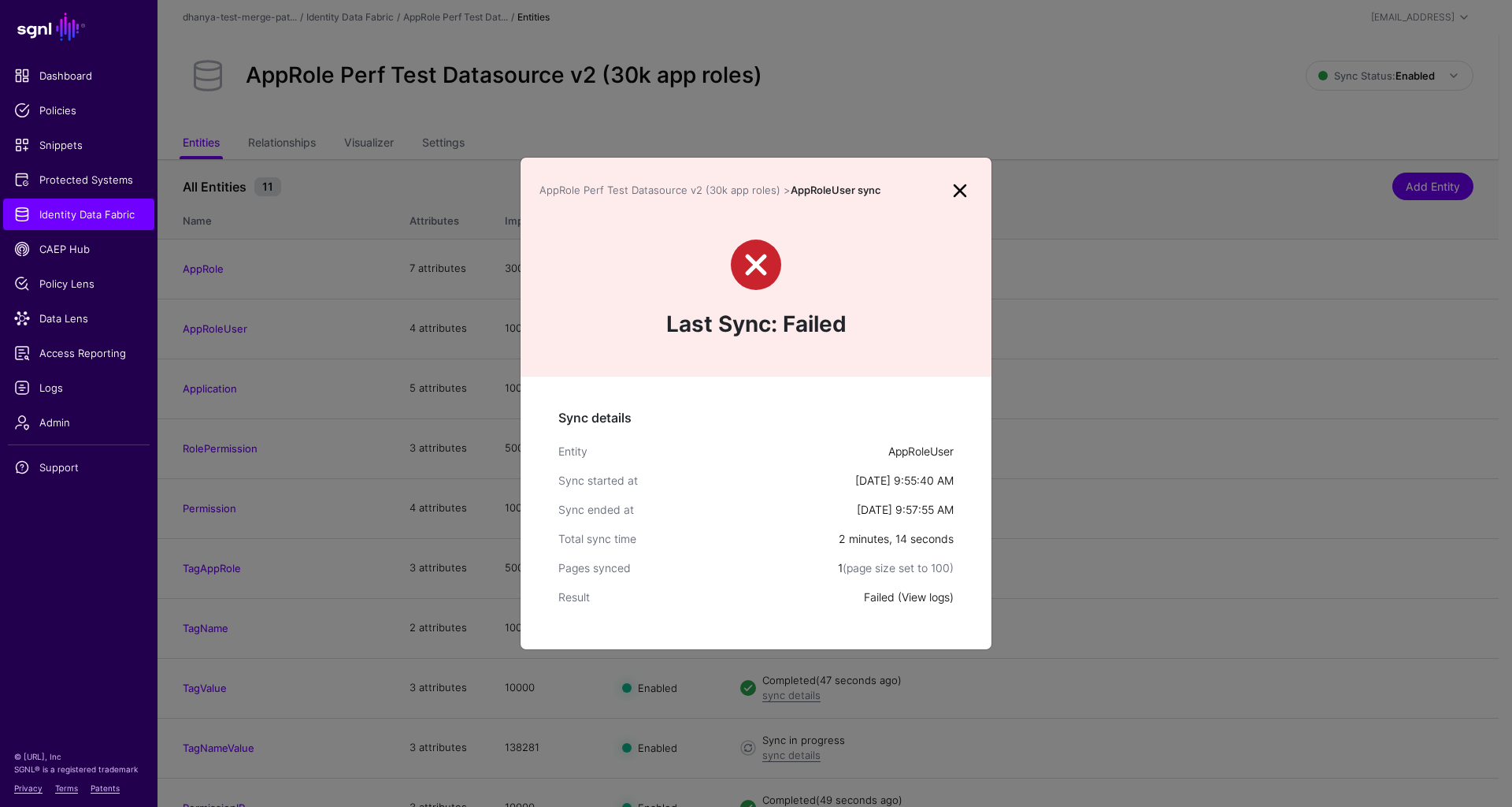
click at [918, 598] on link "View logs" at bounding box center [926, 596] width 48 height 13
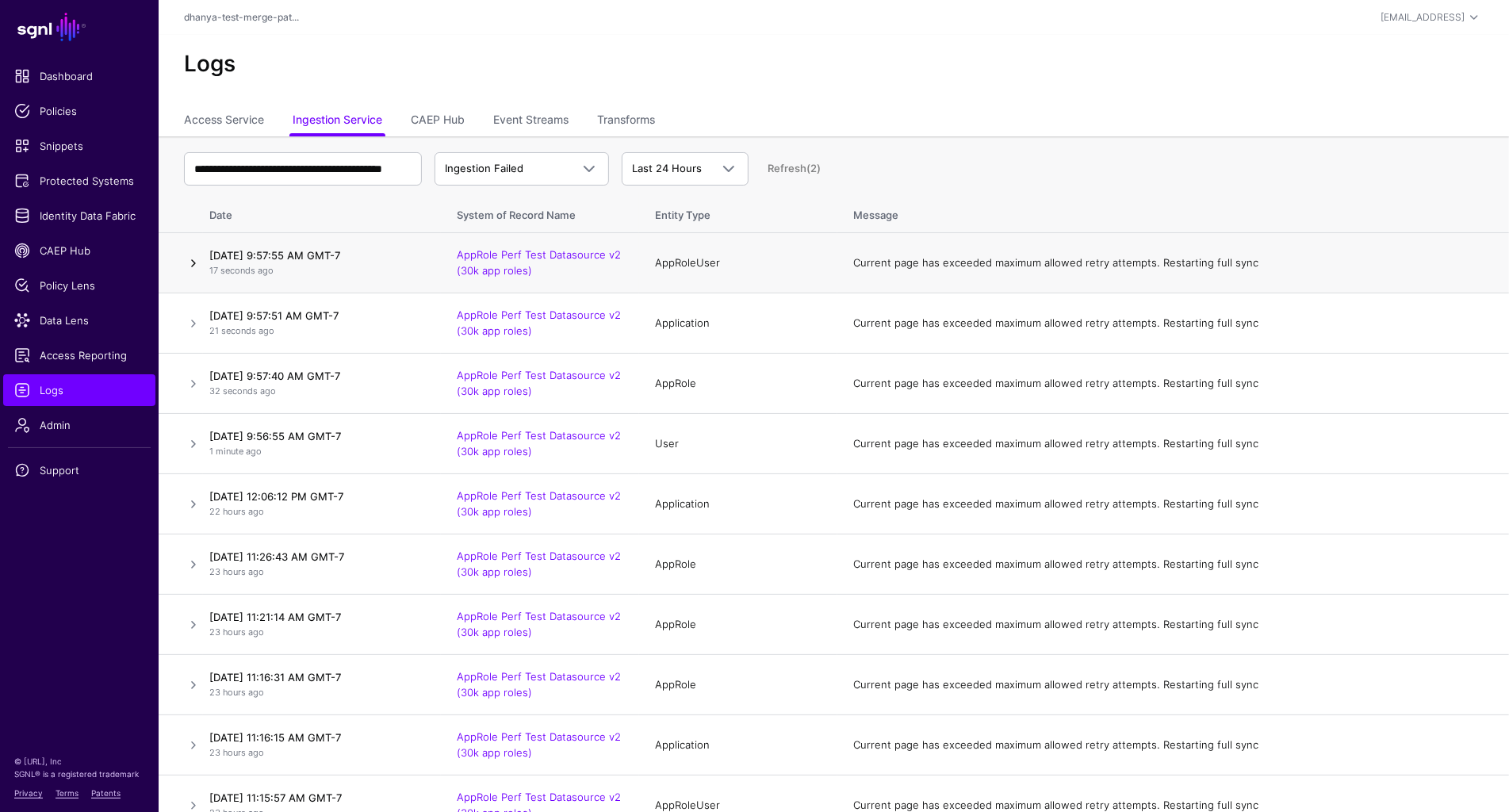
click at [192, 260] on link at bounding box center [193, 262] width 19 height 19
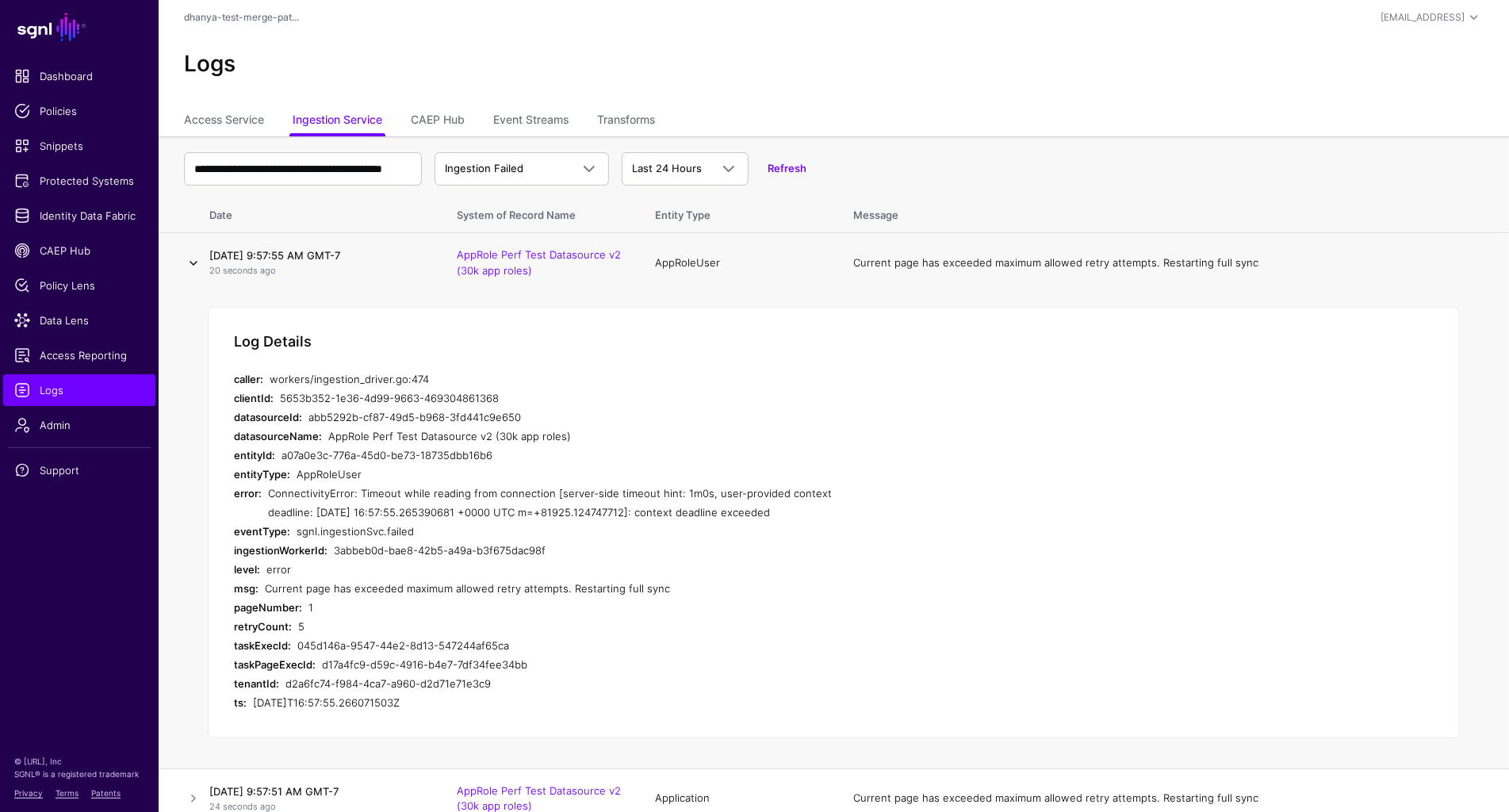
click at [196, 262] on link at bounding box center [193, 262] width 19 height 19
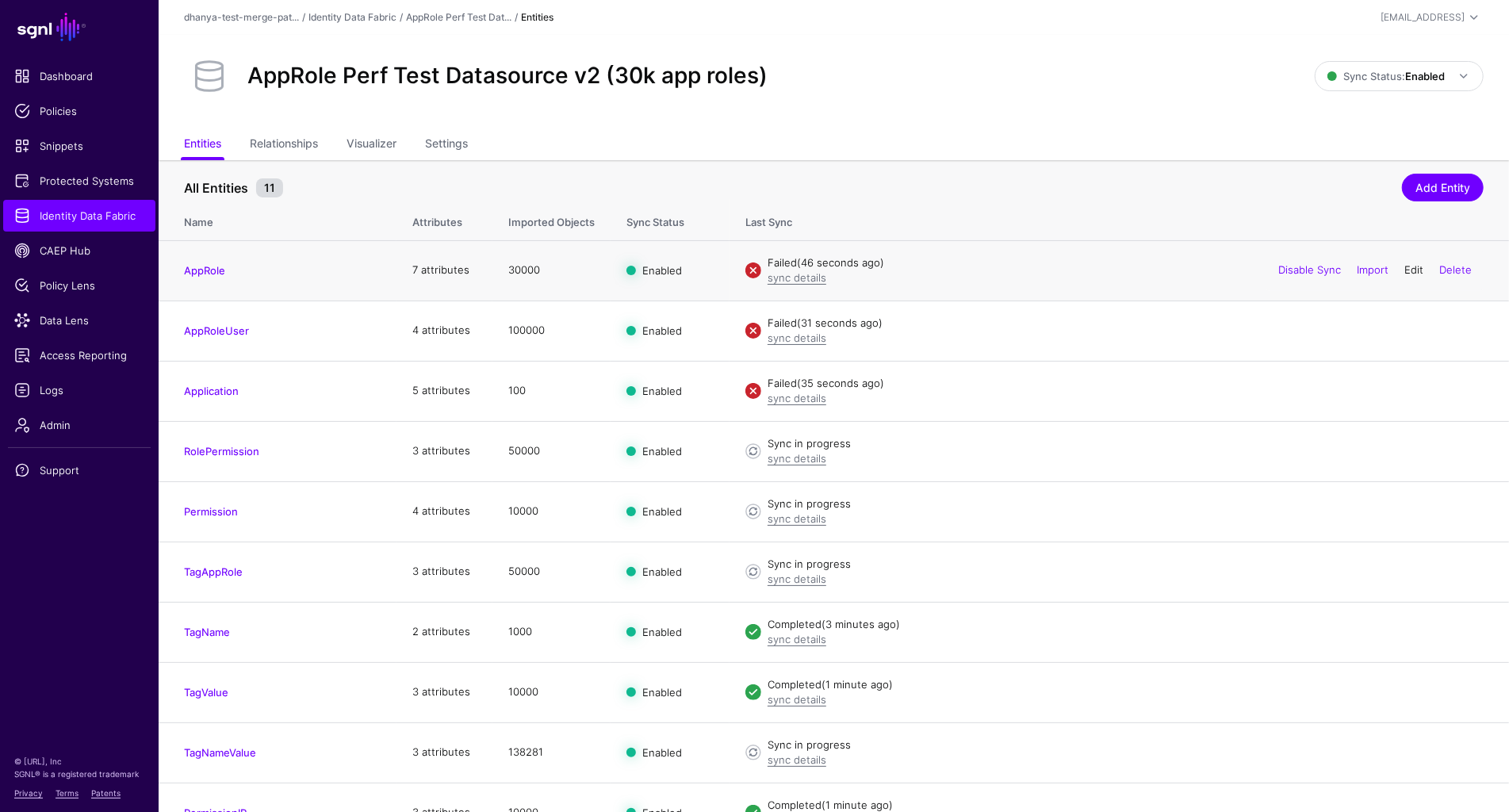
click at [1412, 269] on link "Edit" at bounding box center [1413, 269] width 19 height 12
click at [1317, 630] on link "Disable Sync" at bounding box center [1310, 631] width 63 height 12
click at [1304, 687] on link "Disable Sync" at bounding box center [1310, 691] width 63 height 12
click at [1293, 748] on link "Disable Sync" at bounding box center [1310, 752] width 63 height 12
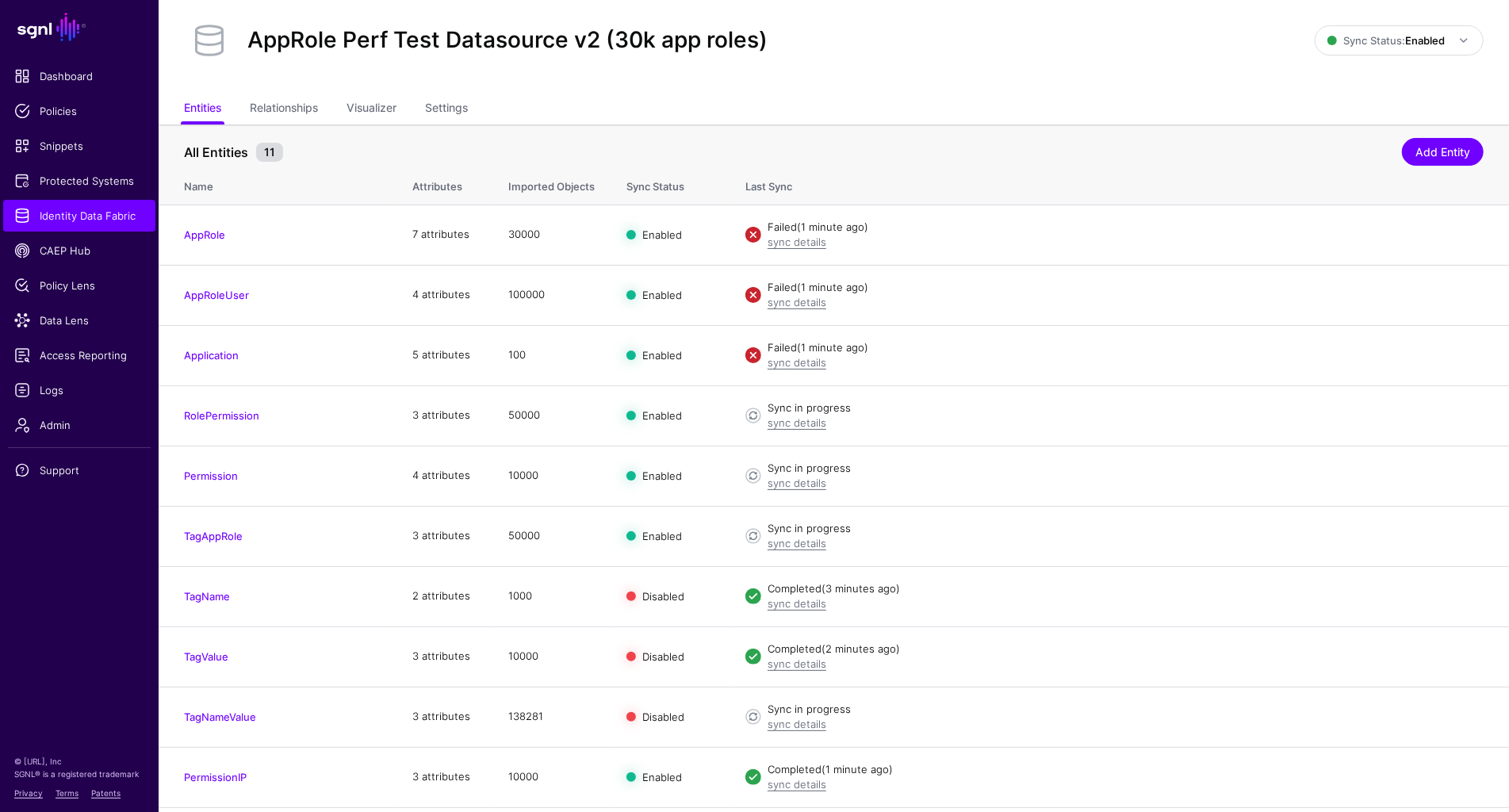
scroll to position [86, 0]
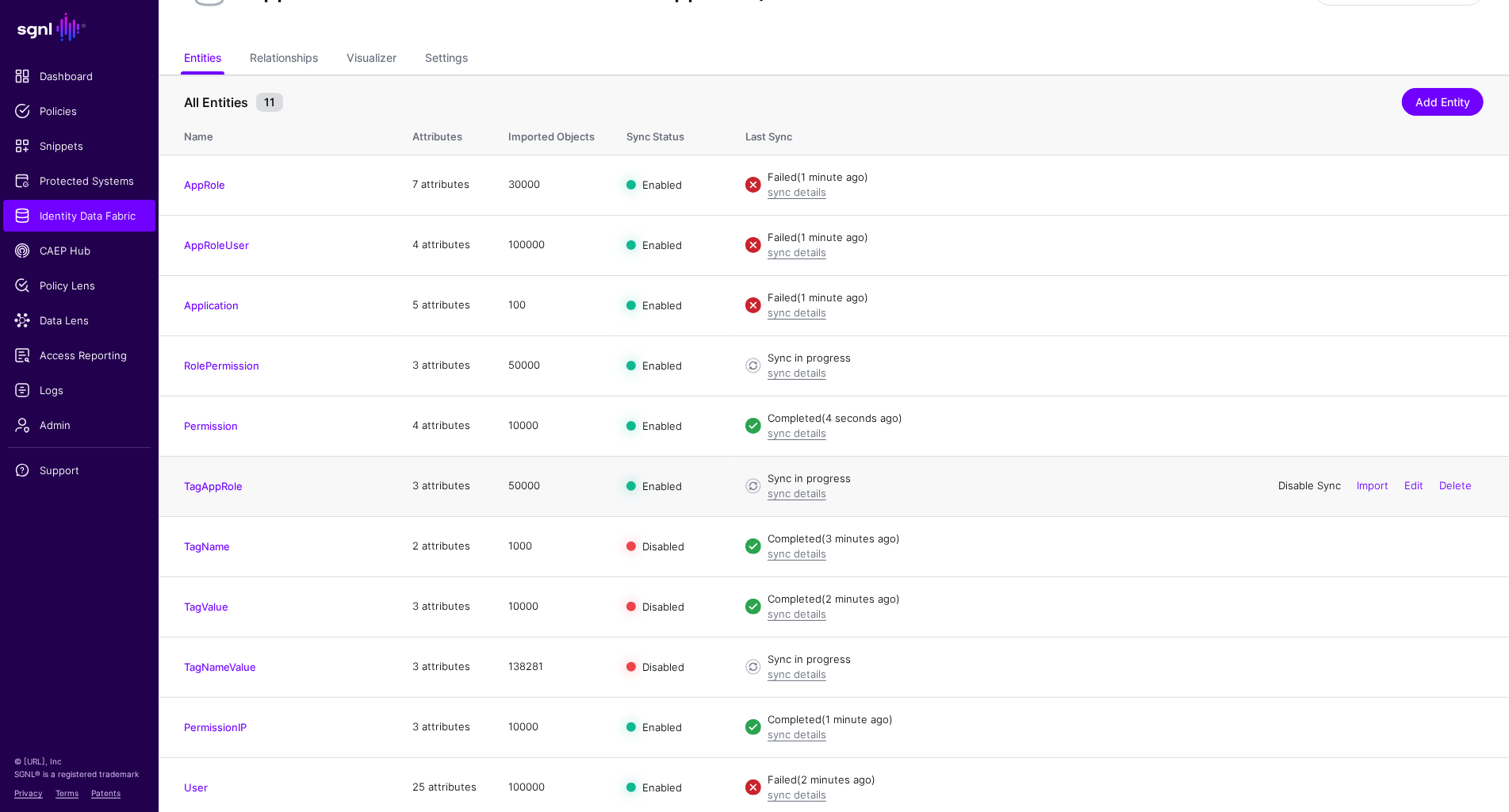
click at [1308, 482] on link "Disable Sync" at bounding box center [1310, 485] width 63 height 12
click at [1314, 298] on link "Disable Sync" at bounding box center [1310, 304] width 63 height 12
click at [1310, 301] on link "Enable Sync" at bounding box center [1311, 304] width 60 height 12
